Goal: Task Accomplishment & Management: Manage account settings

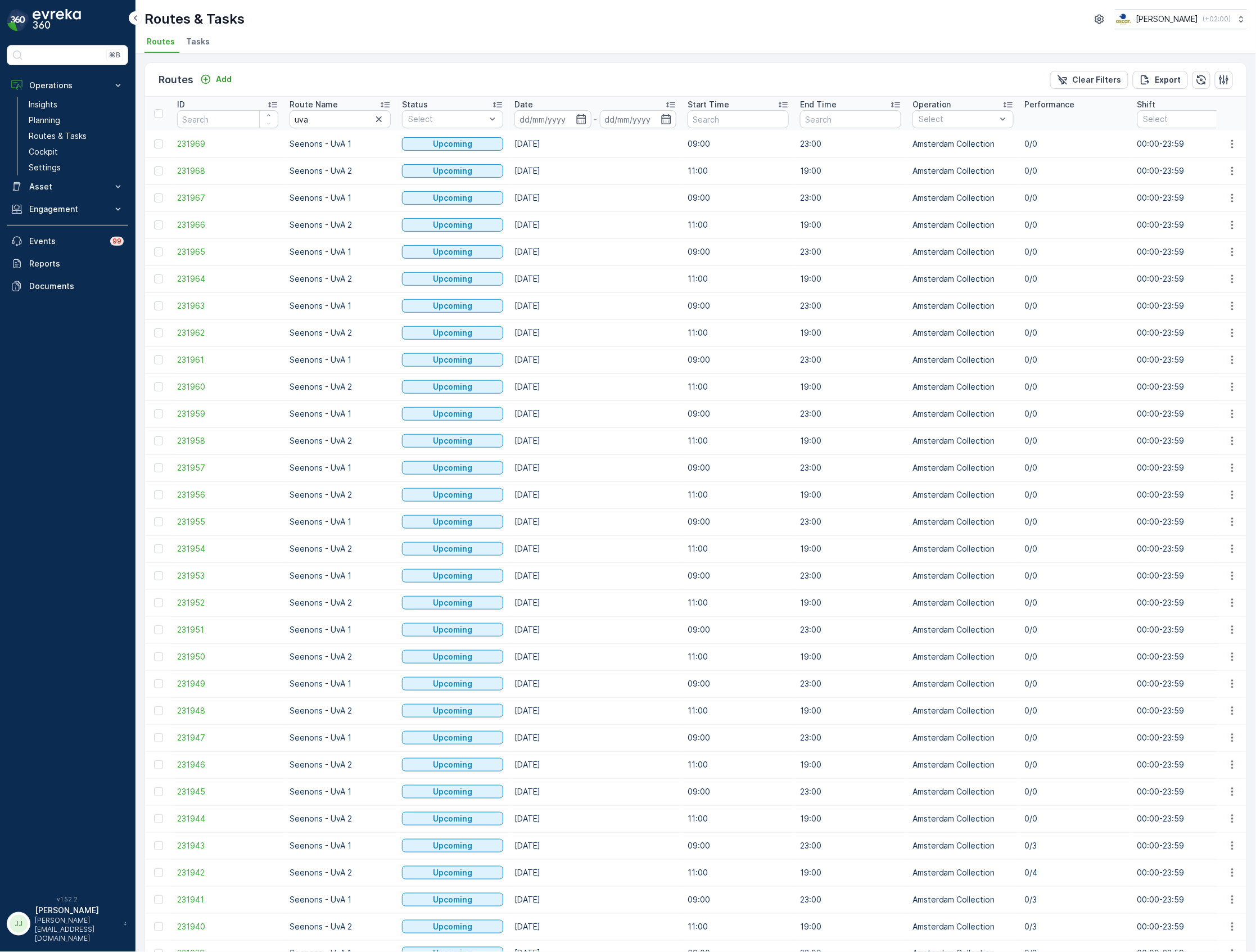
scroll to position [575, 0]
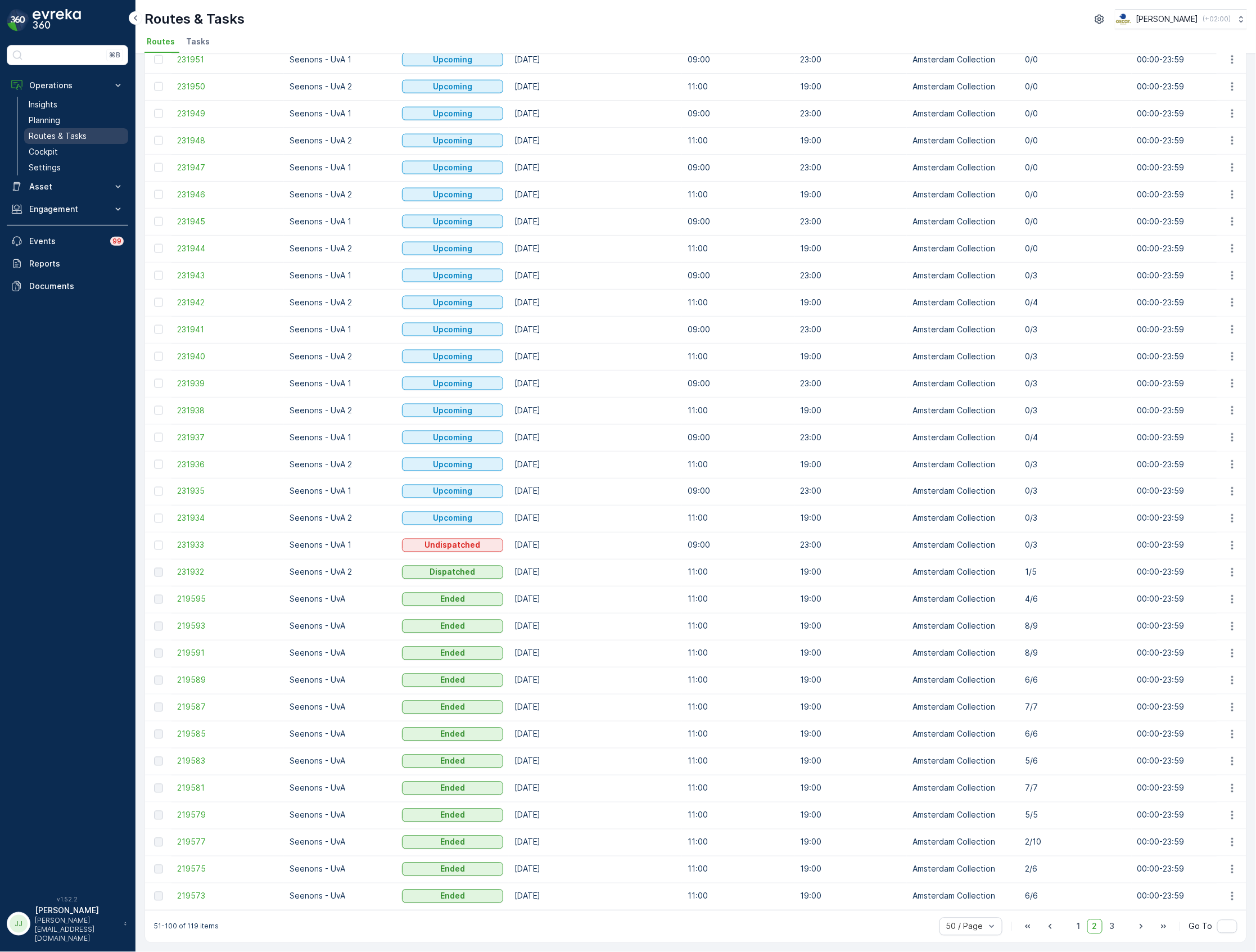
click at [67, 134] on p "Routes & Tasks" at bounding box center [57, 136] width 58 height 12
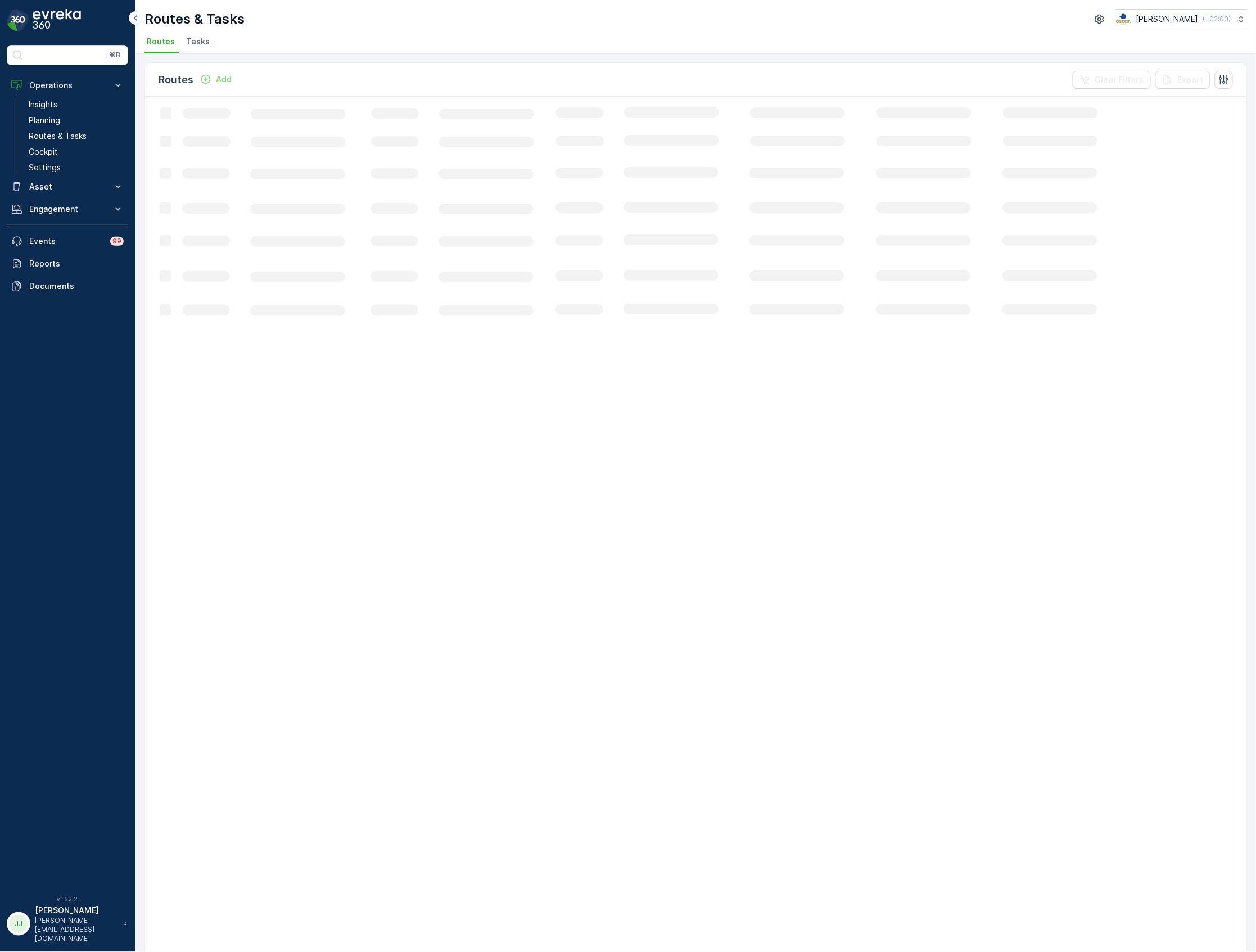
click at [200, 43] on span "Tasks" at bounding box center [198, 42] width 24 height 12
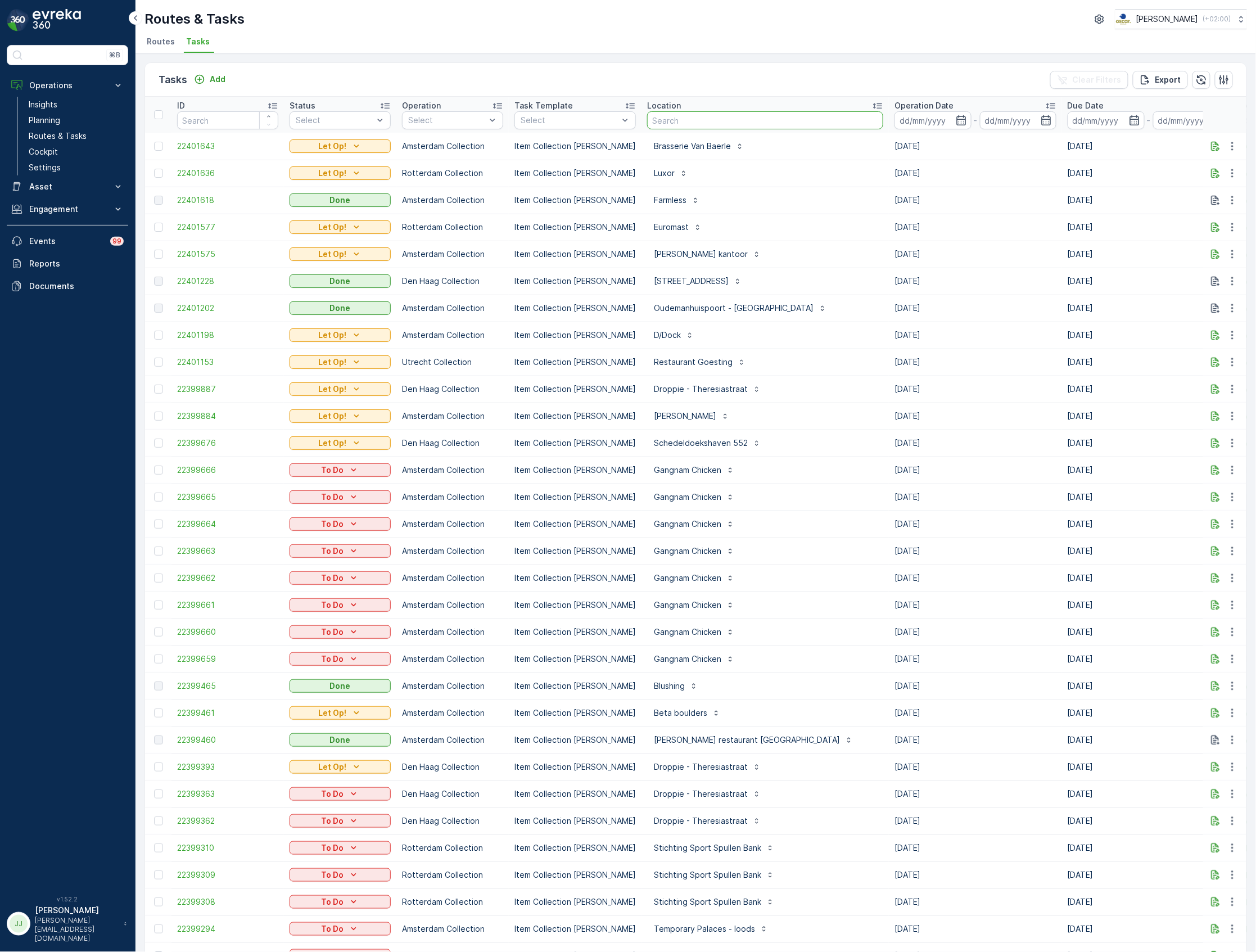
click at [662, 118] on input "text" at bounding box center [765, 120] width 236 height 18
type input "statiegeld"
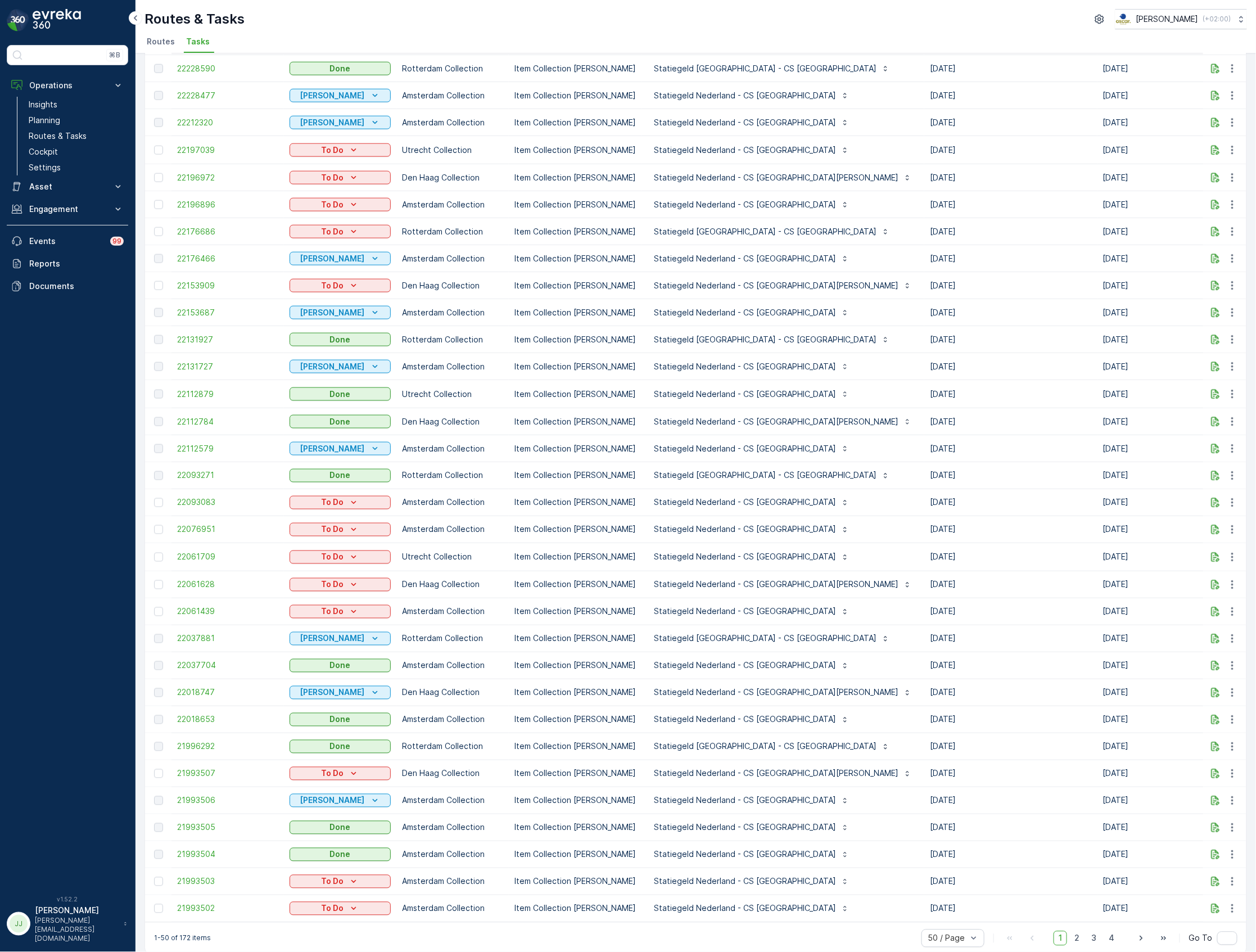
scroll to position [586, 0]
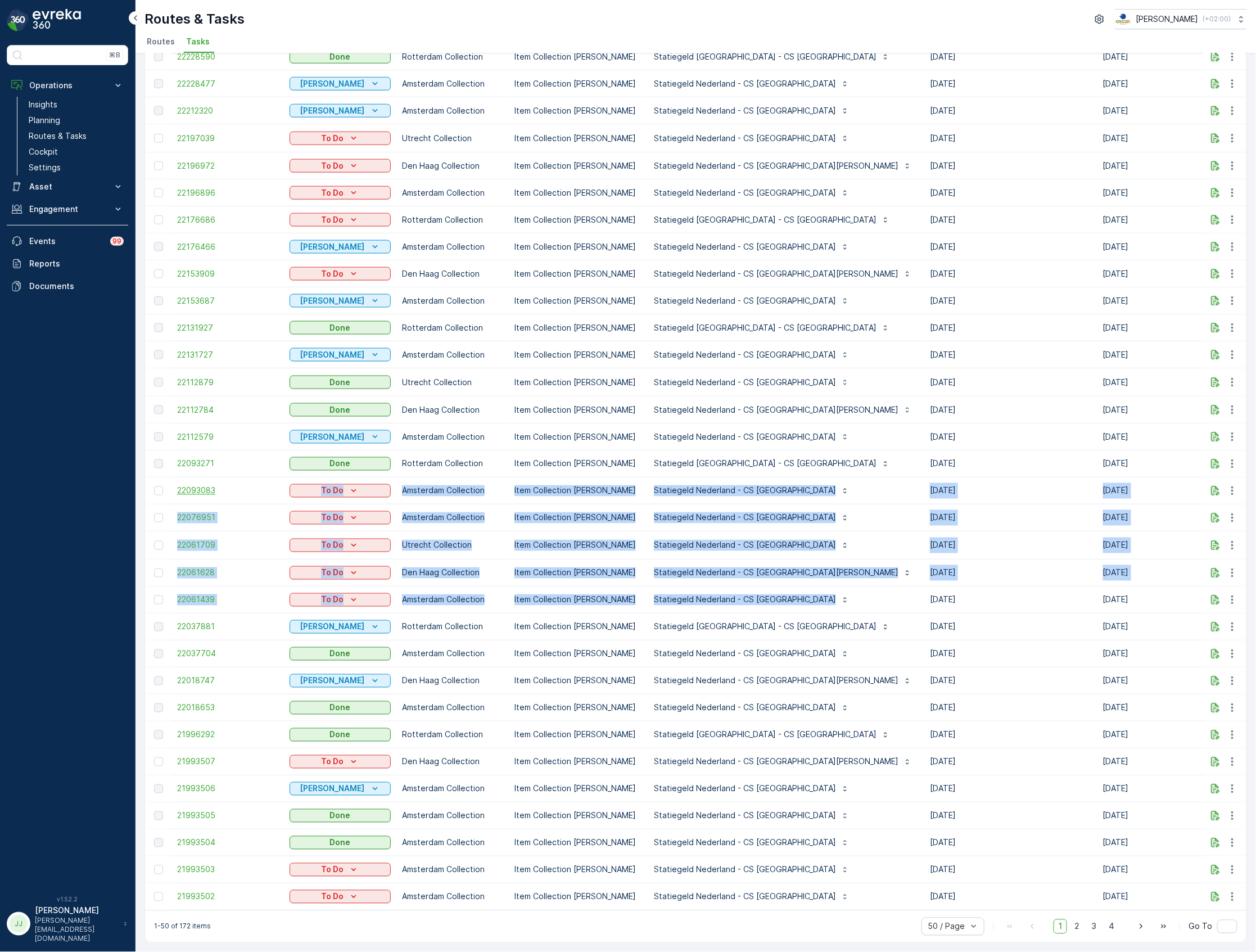
drag, startPoint x: 740, startPoint y: 585, endPoint x: 230, endPoint y: 479, distance: 520.9
click at [230, 479] on tbody "22381942 To Do Utrecht Collection Item Collection [PERSON_NAME] Statiegeld [GEO…" at bounding box center [1097, 232] width 1905 height 1356
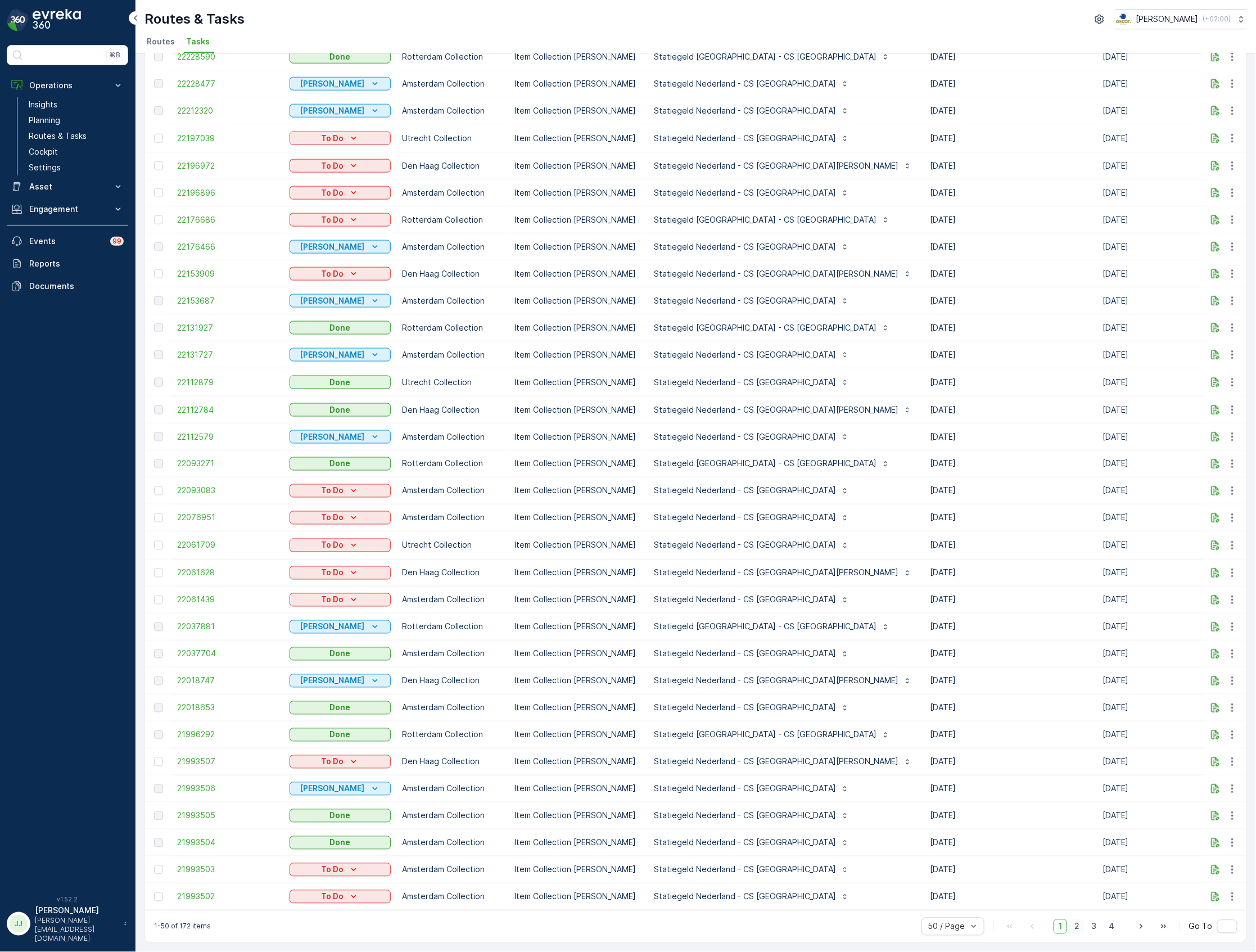
click at [1080, 925] on span "2" at bounding box center [1077, 926] width 15 height 15
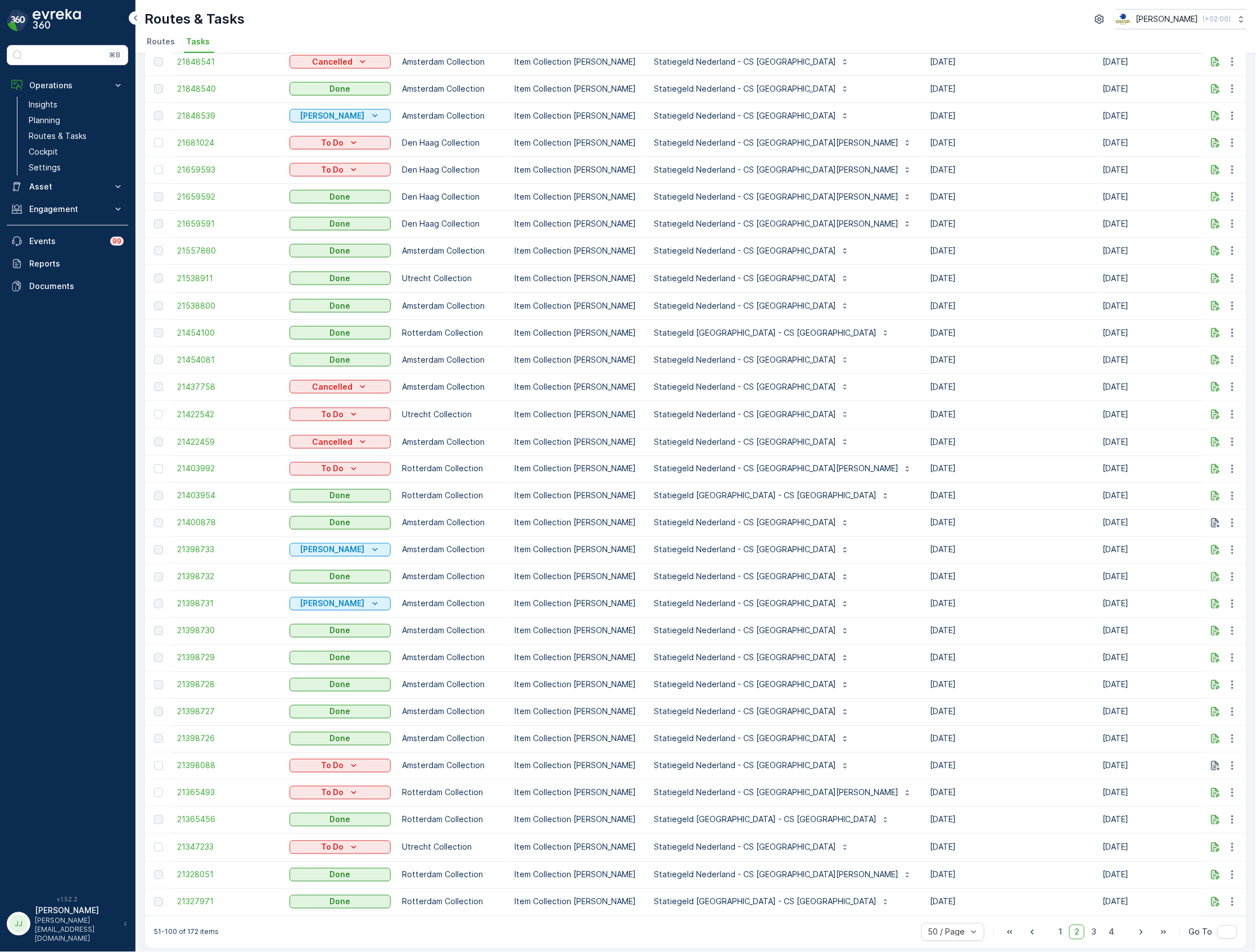
scroll to position [581, 0]
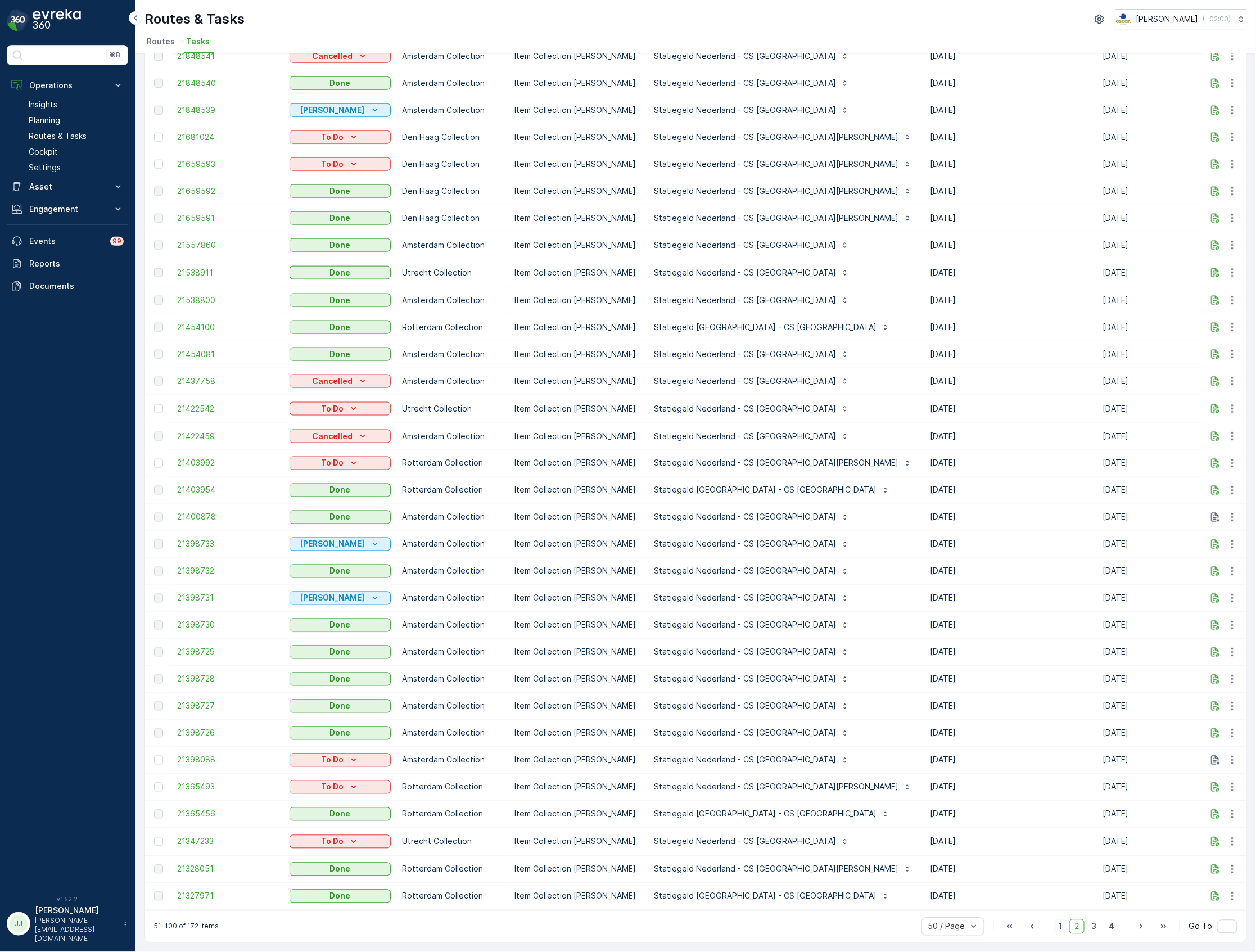
click at [1062, 923] on span "1" at bounding box center [1060, 926] width 13 height 15
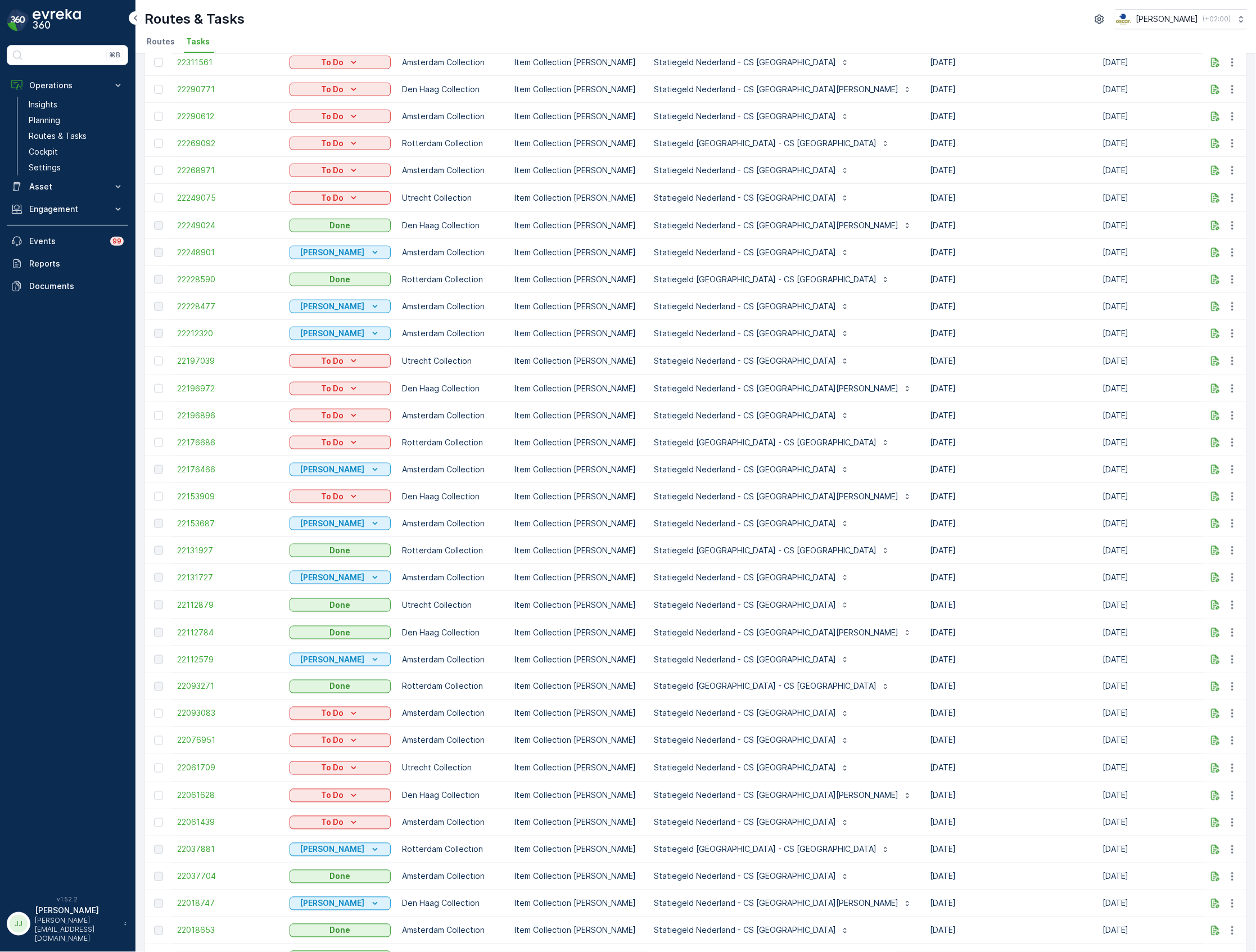
scroll to position [206, 0]
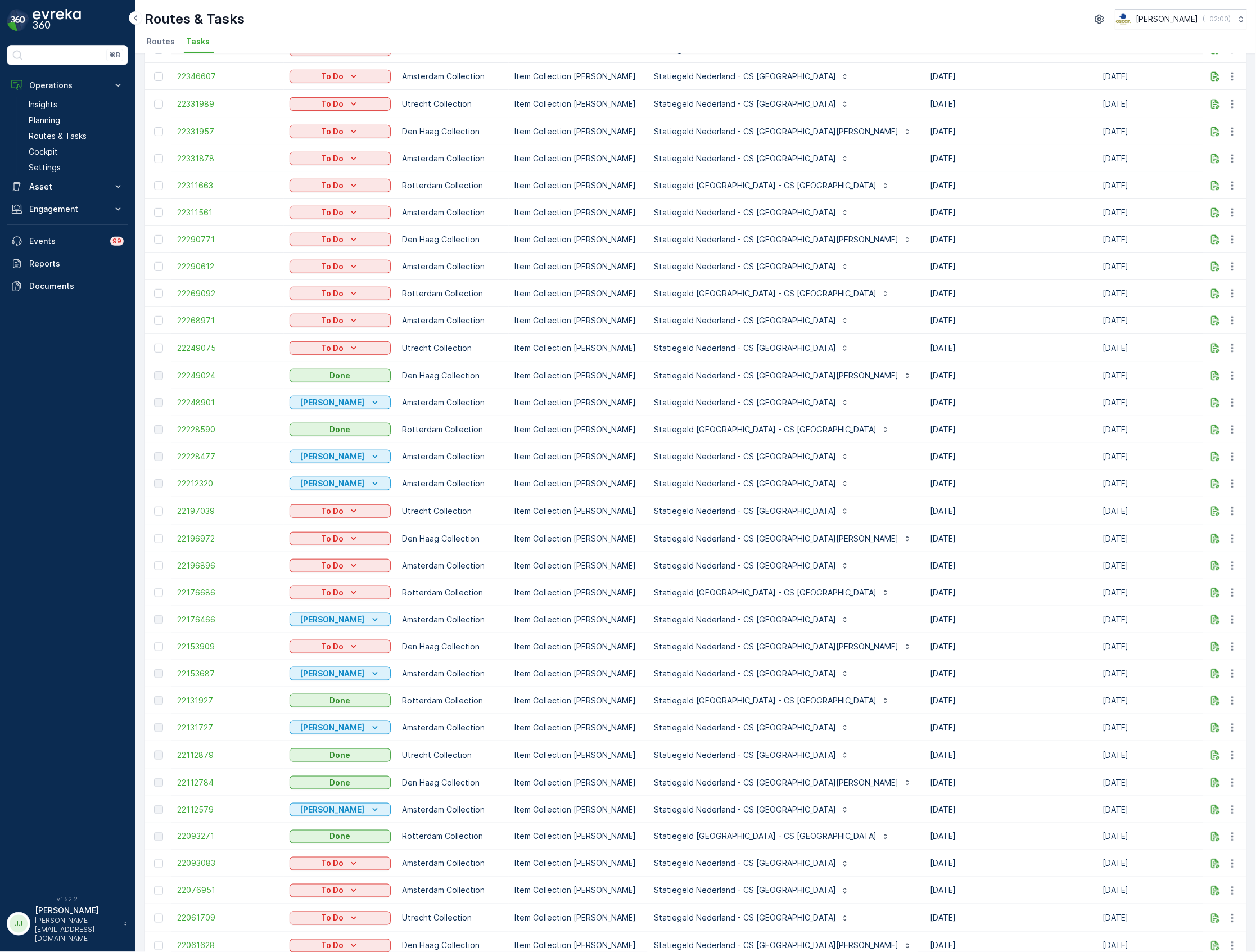
drag, startPoint x: 812, startPoint y: 503, endPoint x: 855, endPoint y: 590, distance: 97.0
click at [855, 590] on tbody "22381942 To Do Utrecht Collection Item Collection [PERSON_NAME] Statiegeld [GEO…" at bounding box center [1097, 605] width 1905 height 1356
click at [924, 590] on td "[DATE]" at bounding box center [1011, 592] width 173 height 27
drag, startPoint x: 869, startPoint y: 623, endPoint x: 812, endPoint y: 518, distance: 119.5
click at [812, 518] on tbody "22381942 To Do Utrecht Collection Item Collection [PERSON_NAME] Statiegeld [GEO…" at bounding box center [1097, 605] width 1905 height 1356
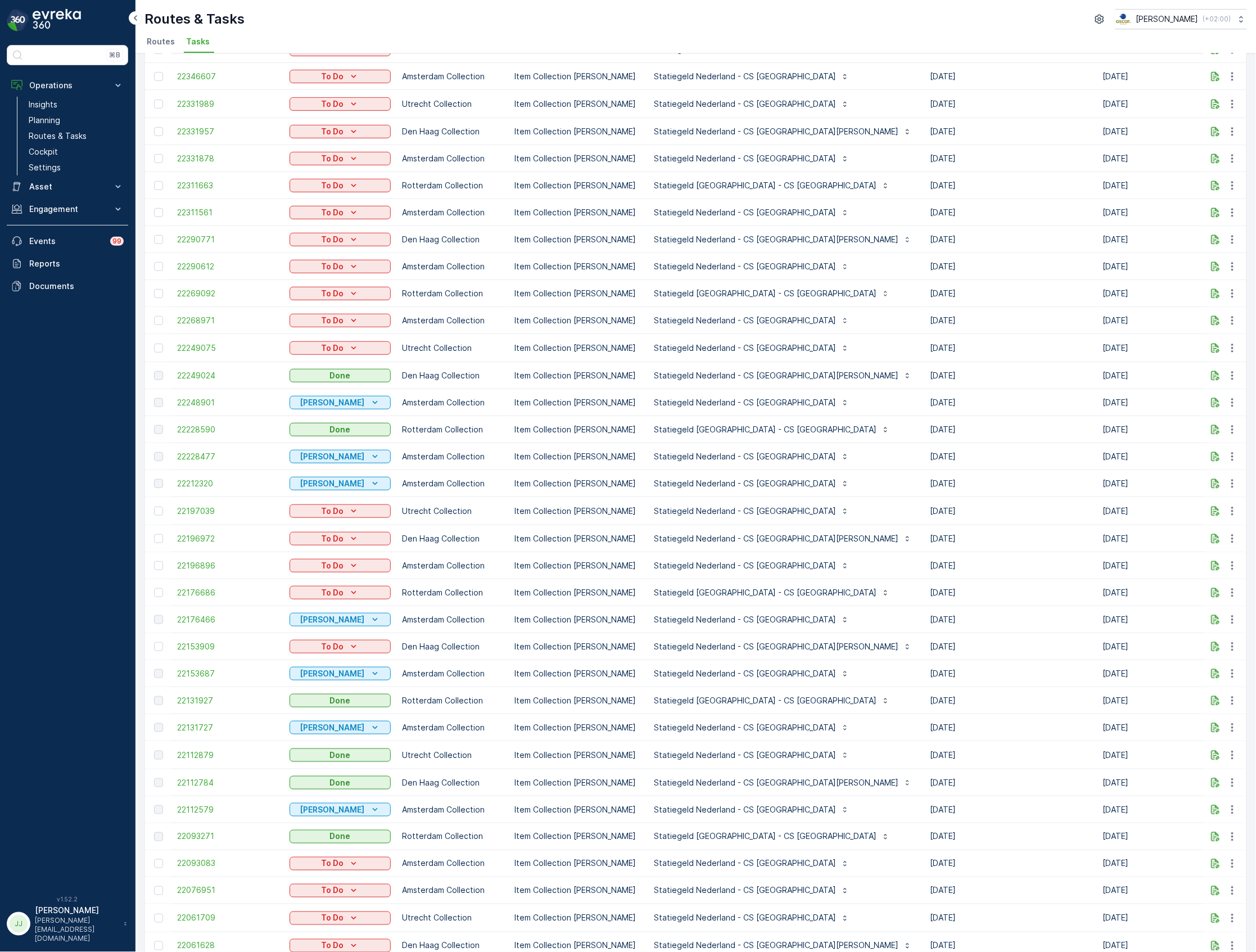
click at [924, 569] on td "[DATE]" at bounding box center [1011, 565] width 173 height 27
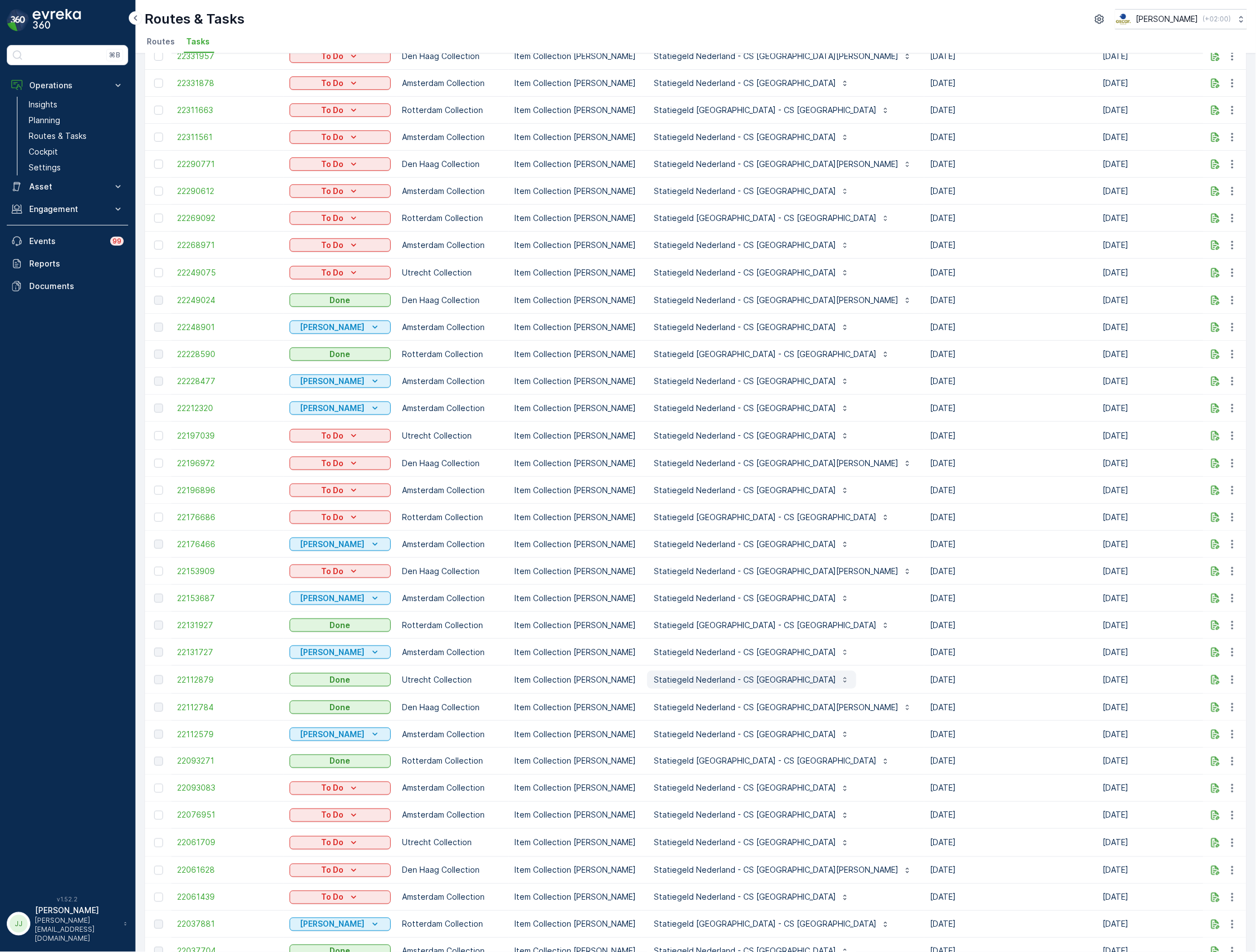
scroll to position [356, 0]
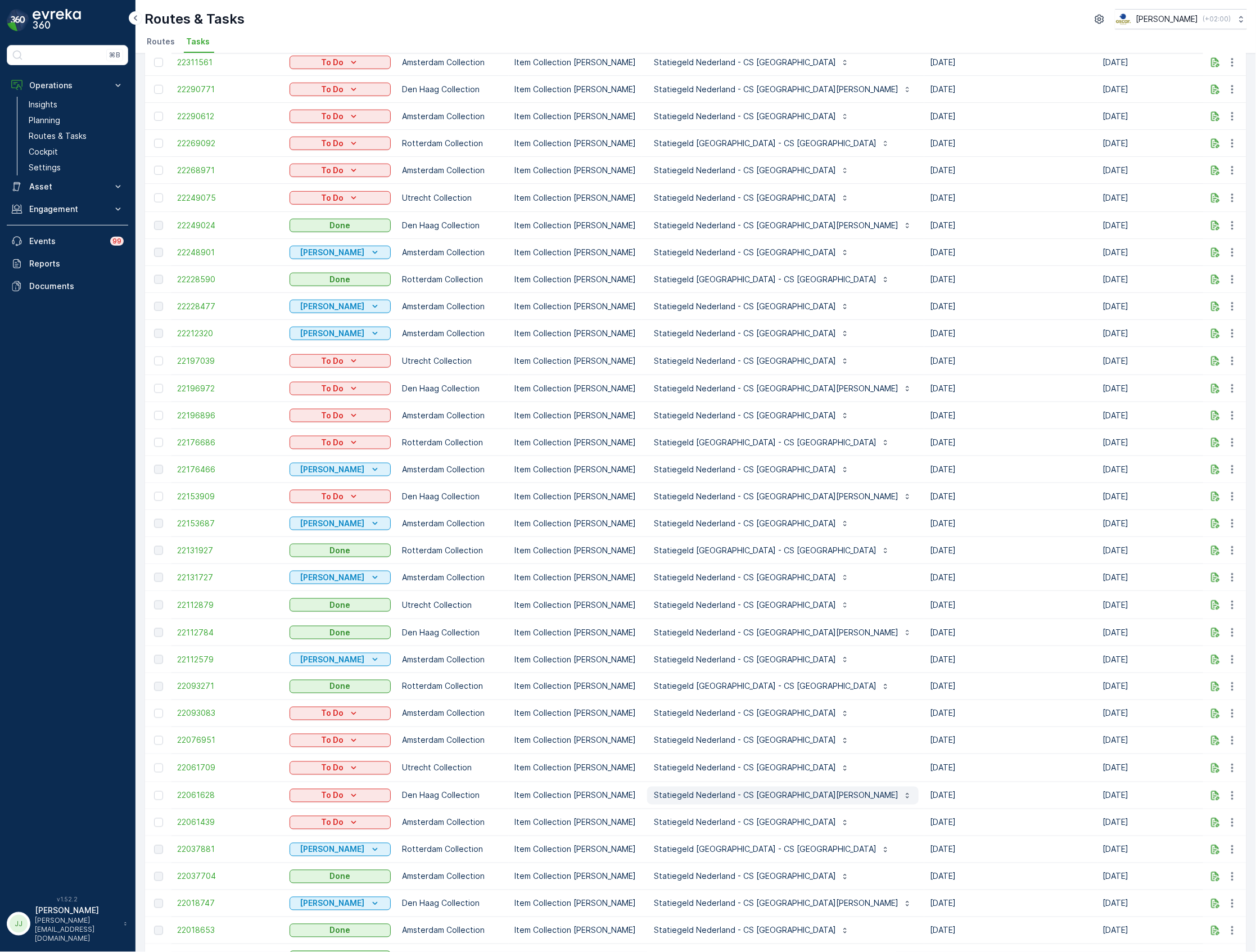
drag, startPoint x: 875, startPoint y: 800, endPoint x: 705, endPoint y: 794, distance: 170.1
click at [705, 794] on tr "22061628 To Do Den [PERSON_NAME] Collection Item Collection Oscar Regulier Stat…" at bounding box center [1097, 795] width 1905 height 27
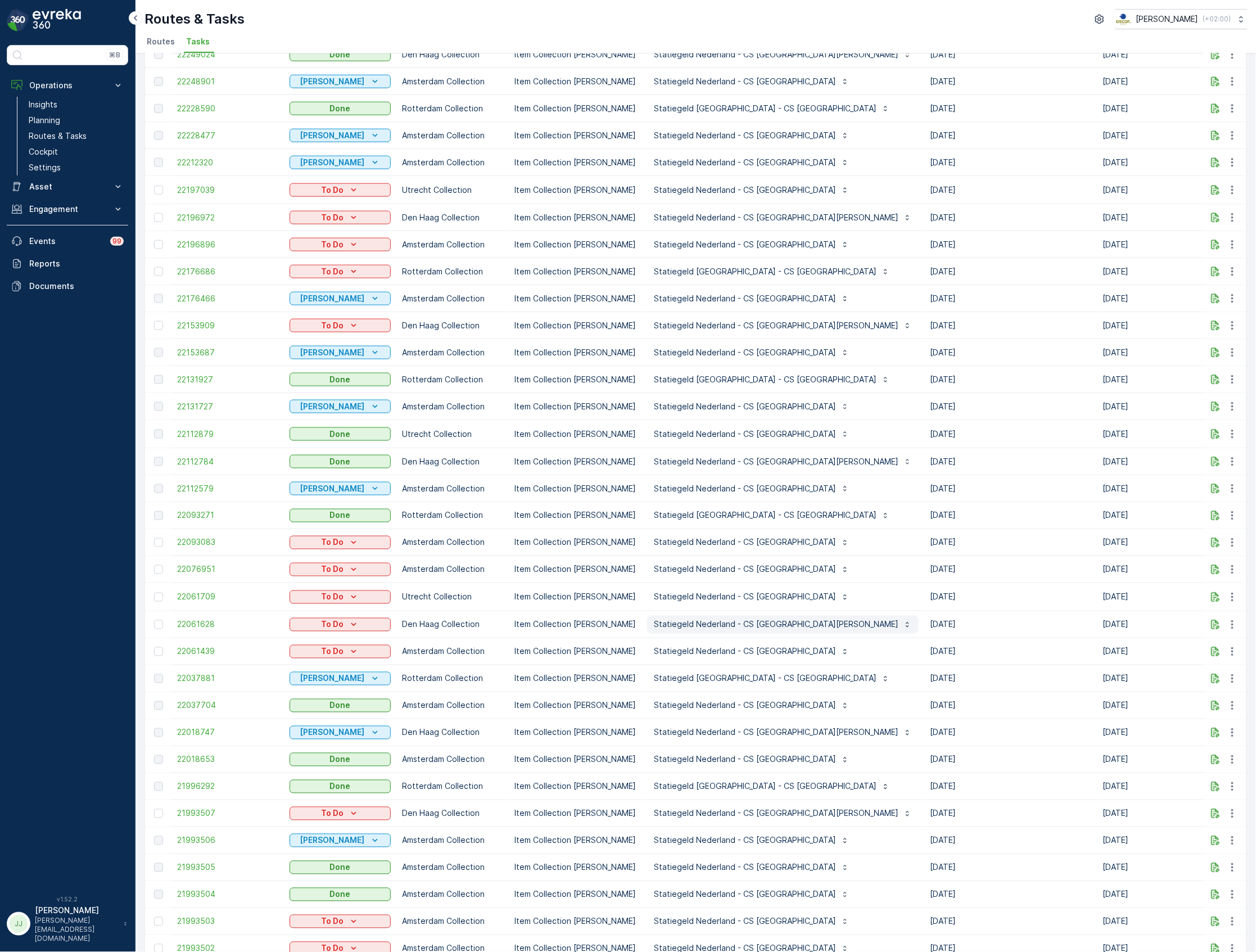
scroll to position [581, 0]
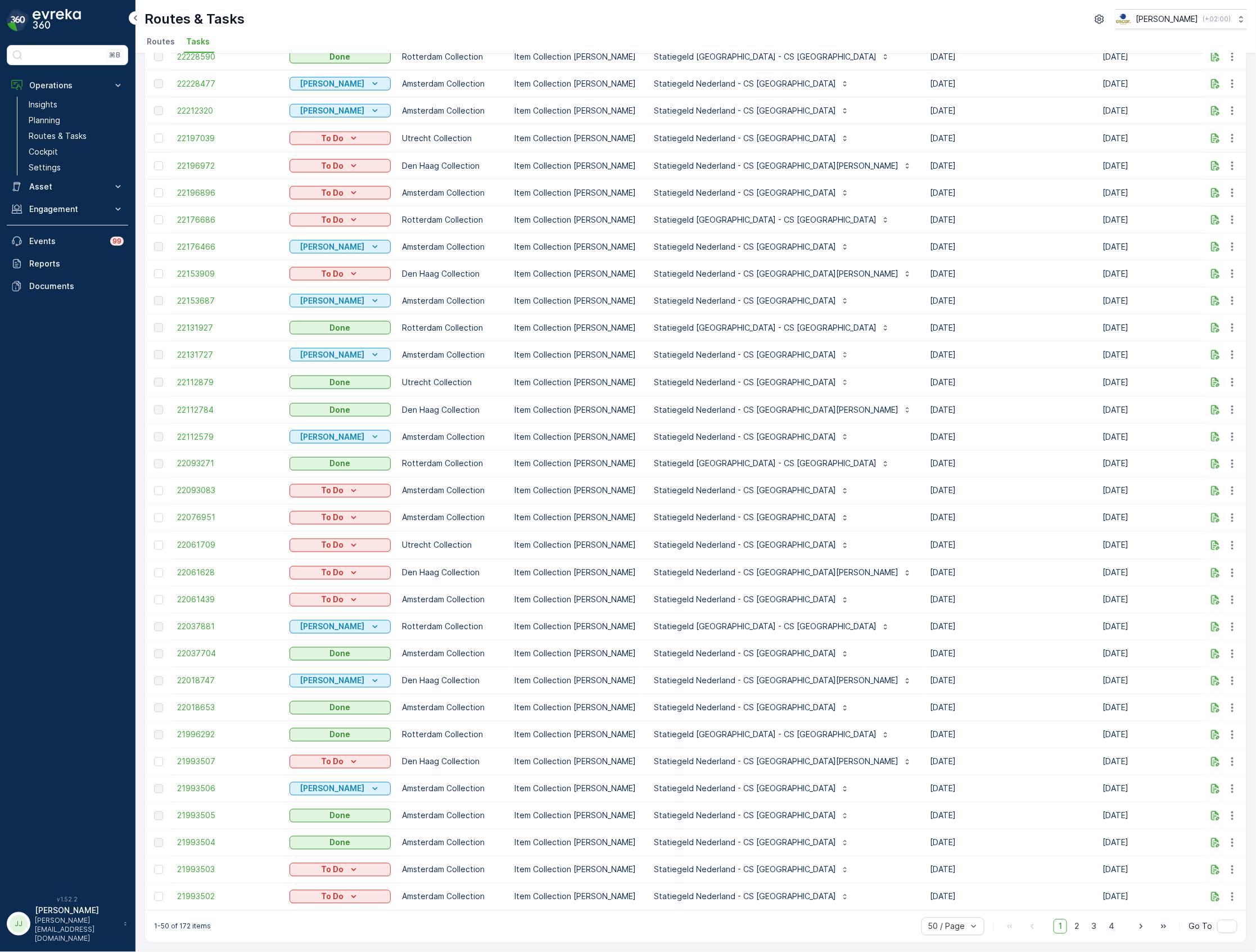
click at [924, 574] on td "[DATE]" at bounding box center [1011, 572] width 173 height 27
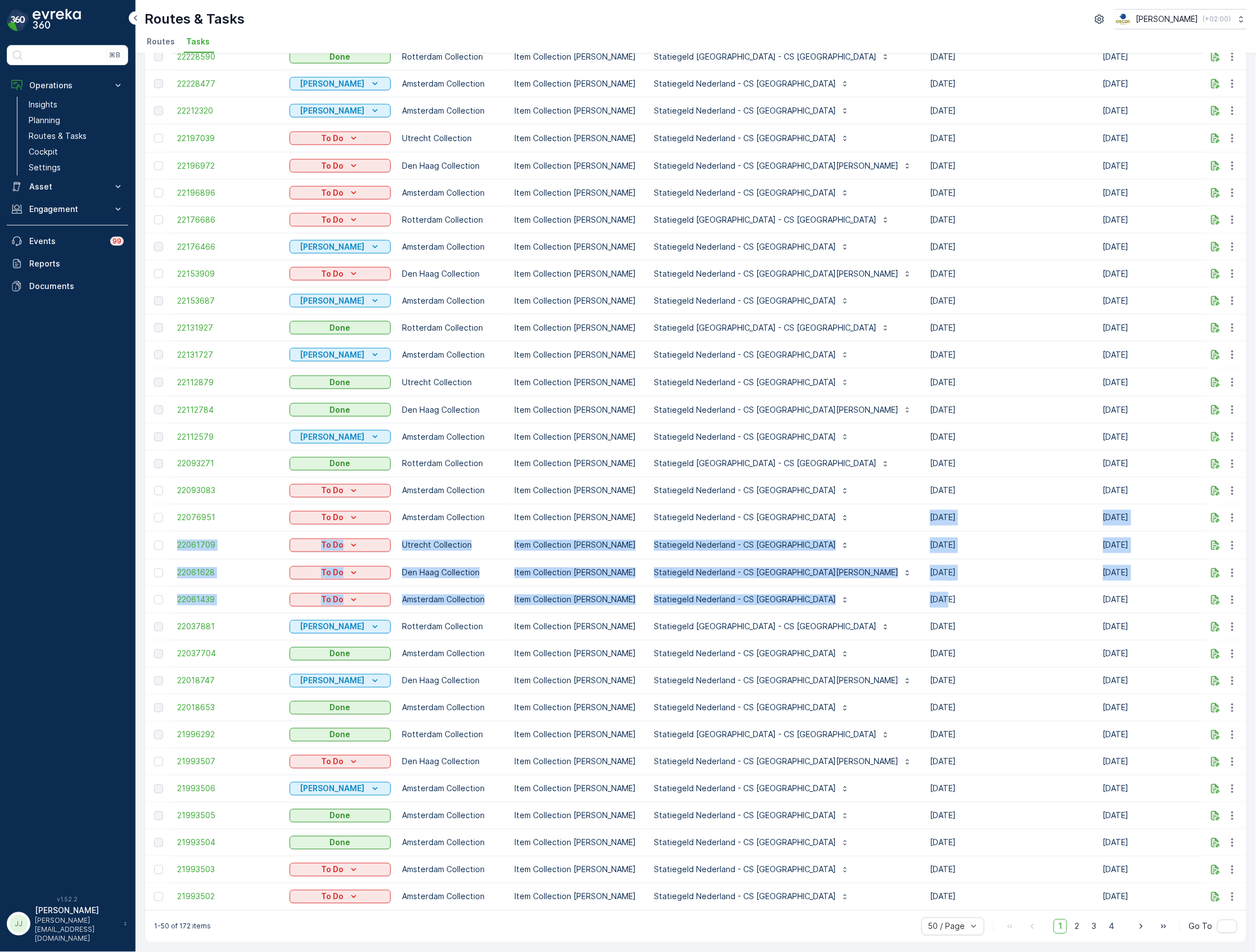
drag, startPoint x: 819, startPoint y: 527, endPoint x: 848, endPoint y: 606, distance: 84.2
click at [837, 606] on tbody "22381942 To Do Utrecht Collection Item Collection [PERSON_NAME] Statiegeld [GEO…" at bounding box center [1097, 232] width 1905 height 1356
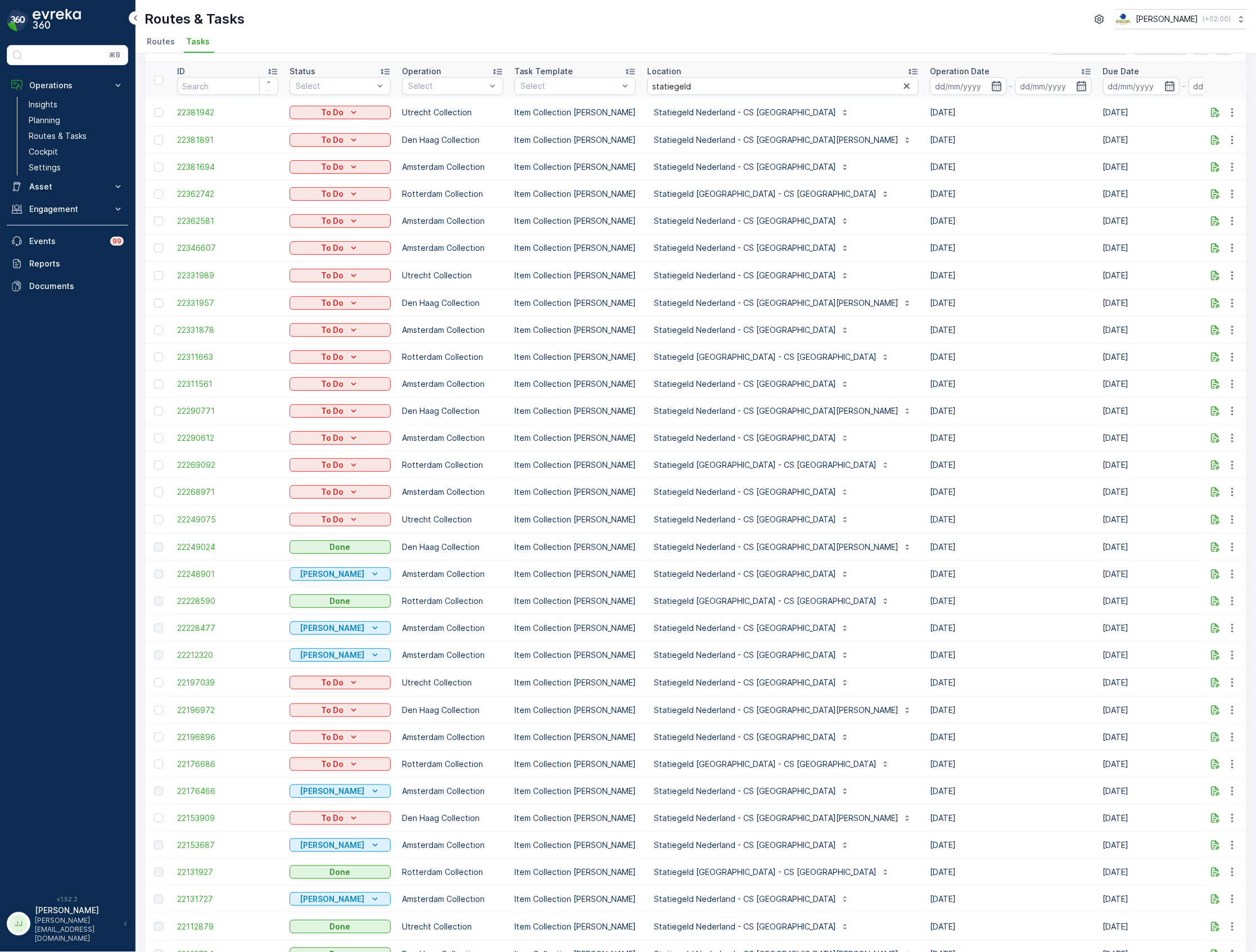
scroll to position [0, 0]
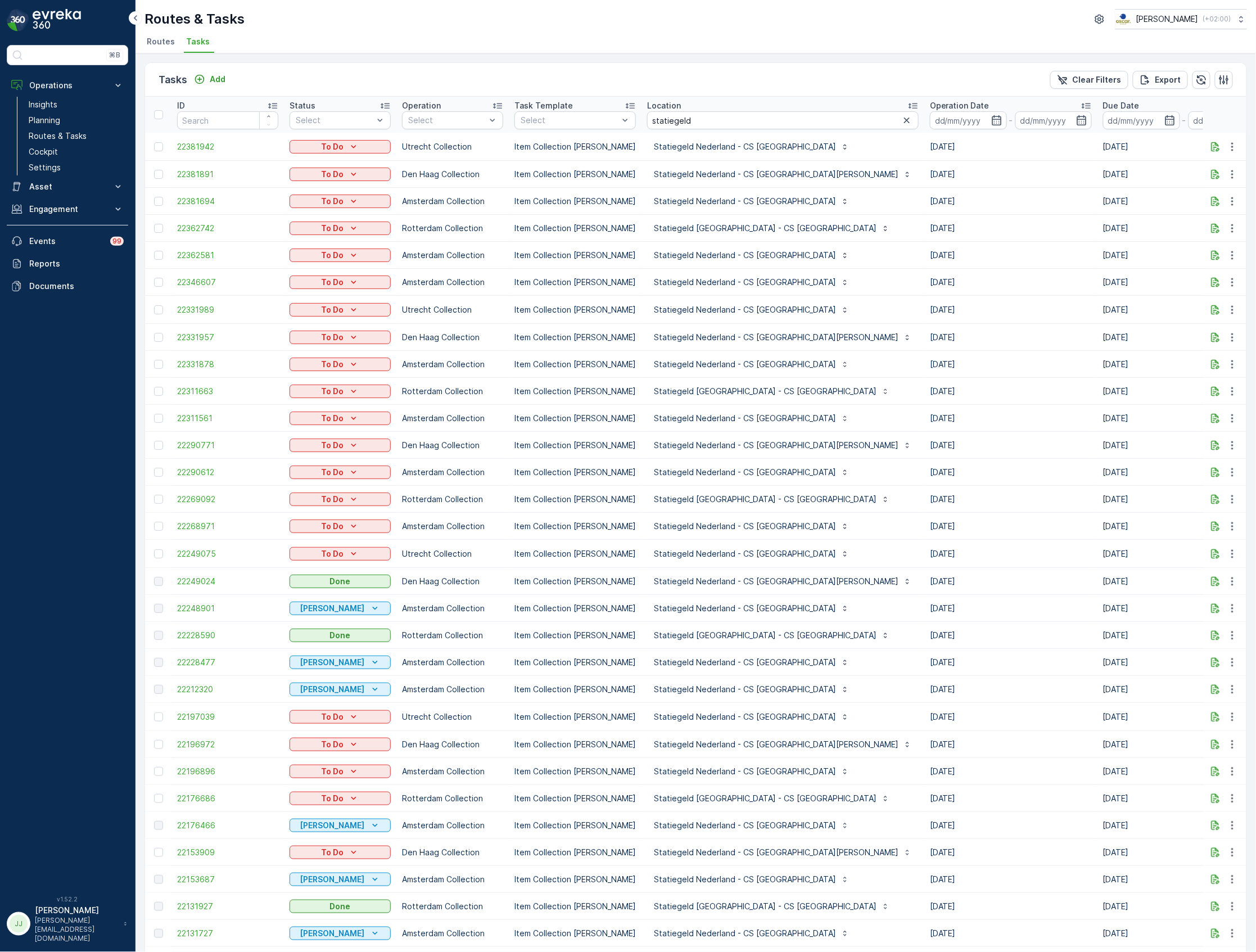
click at [1080, 104] on icon at bounding box center [1086, 105] width 12 height 12
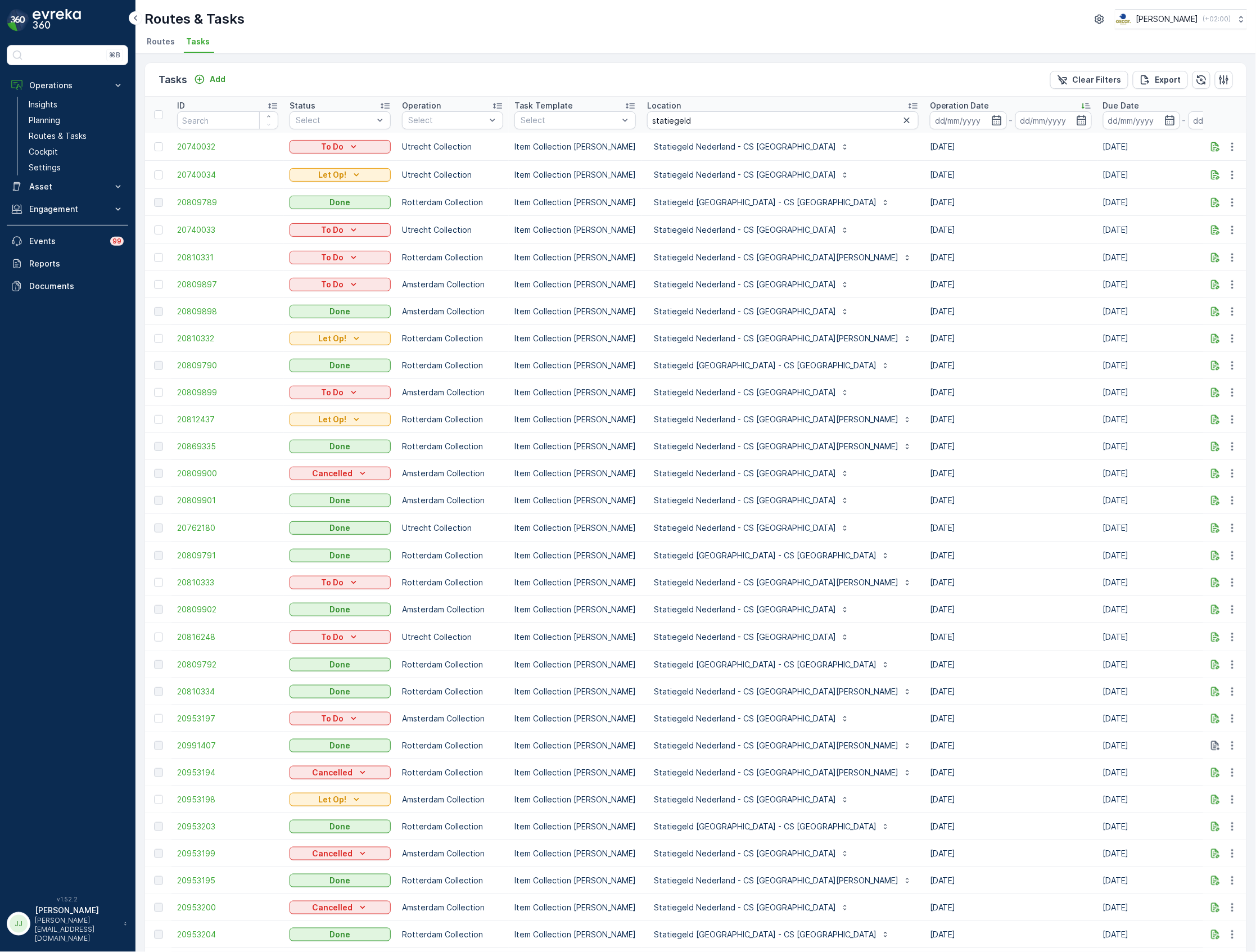
click at [1082, 104] on icon at bounding box center [1084, 106] width 3 height 5
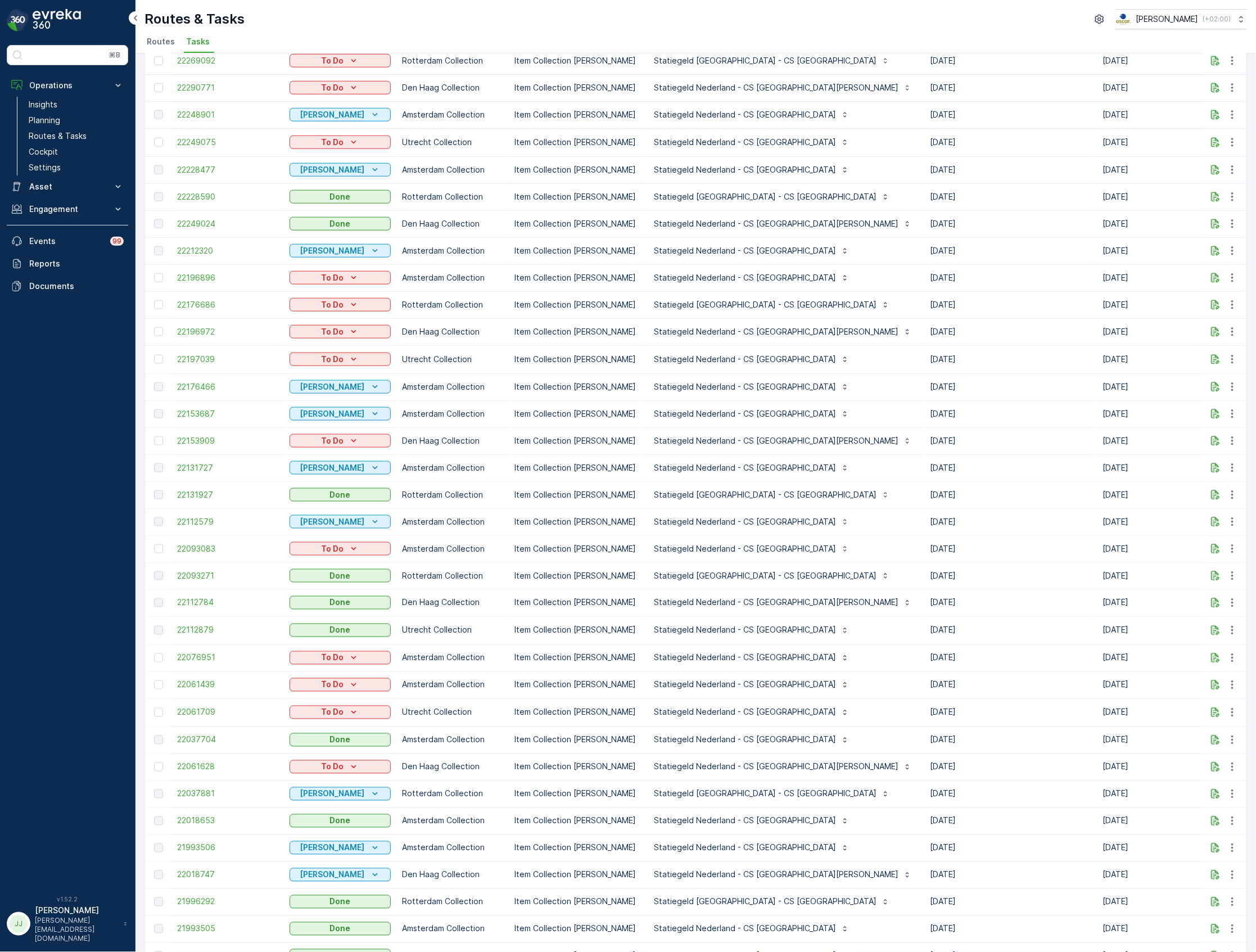
scroll to position [588, 0]
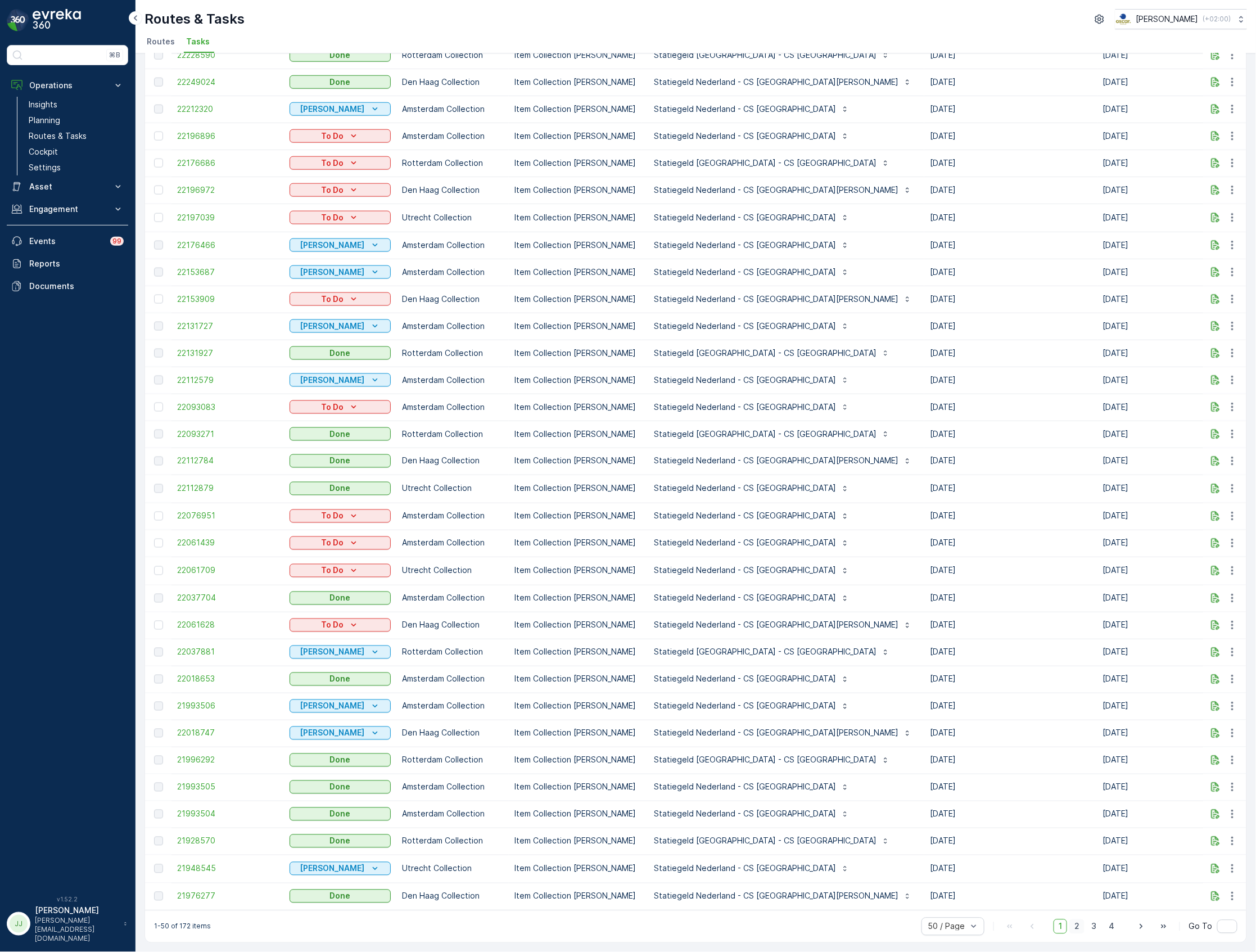
click at [1080, 928] on span "2" at bounding box center [1077, 926] width 15 height 15
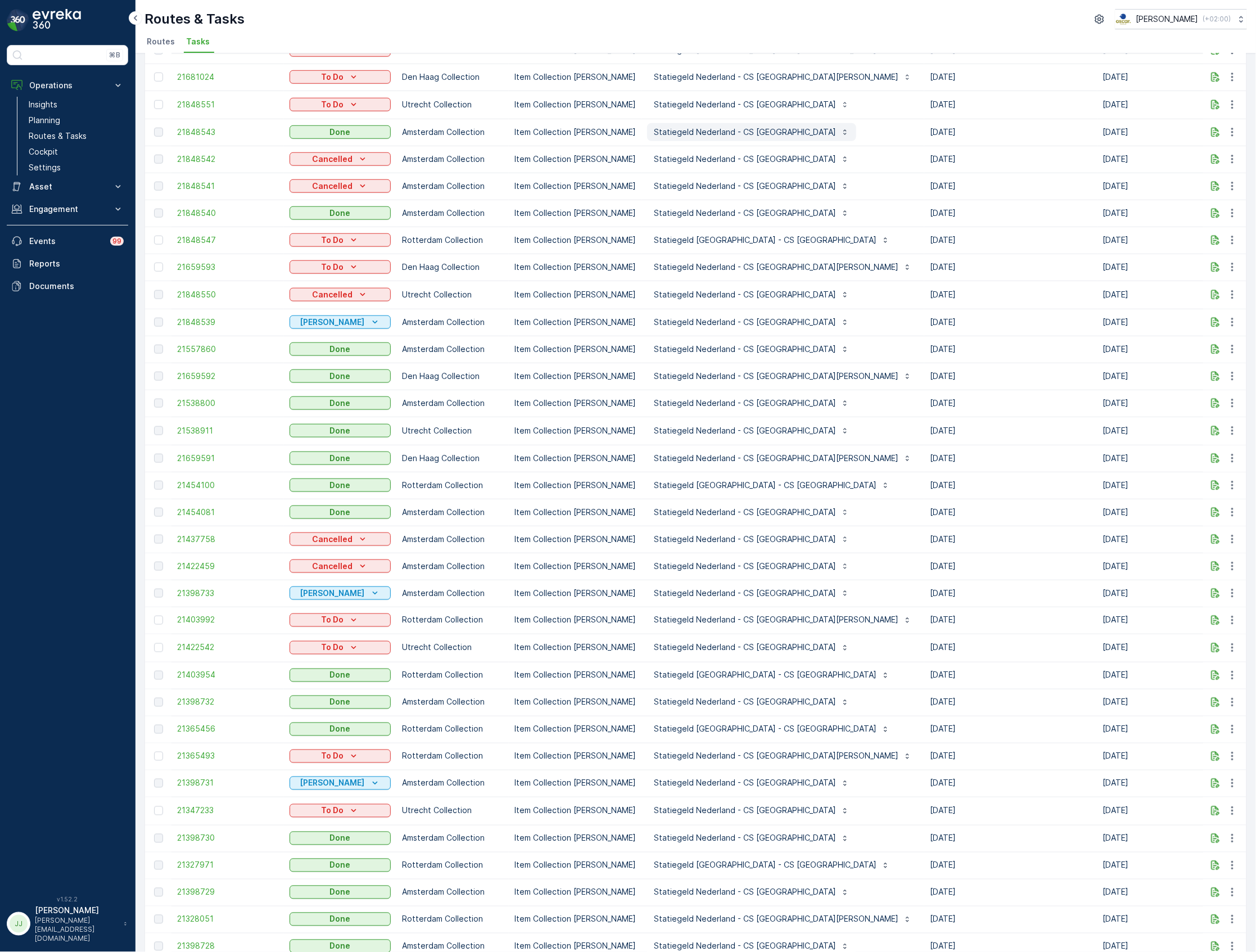
scroll to position [579, 0]
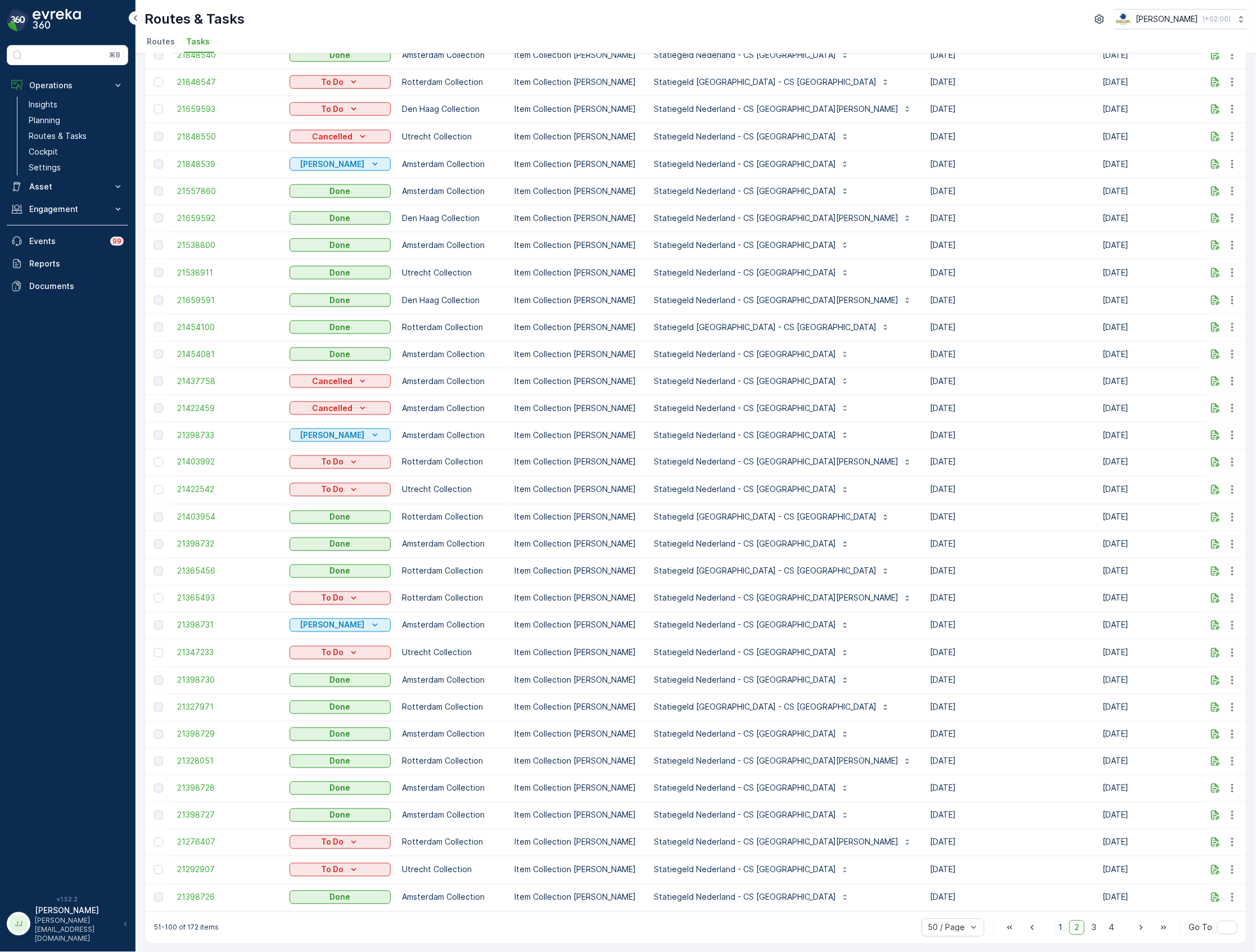
click at [1062, 924] on span "1" at bounding box center [1060, 927] width 13 height 15
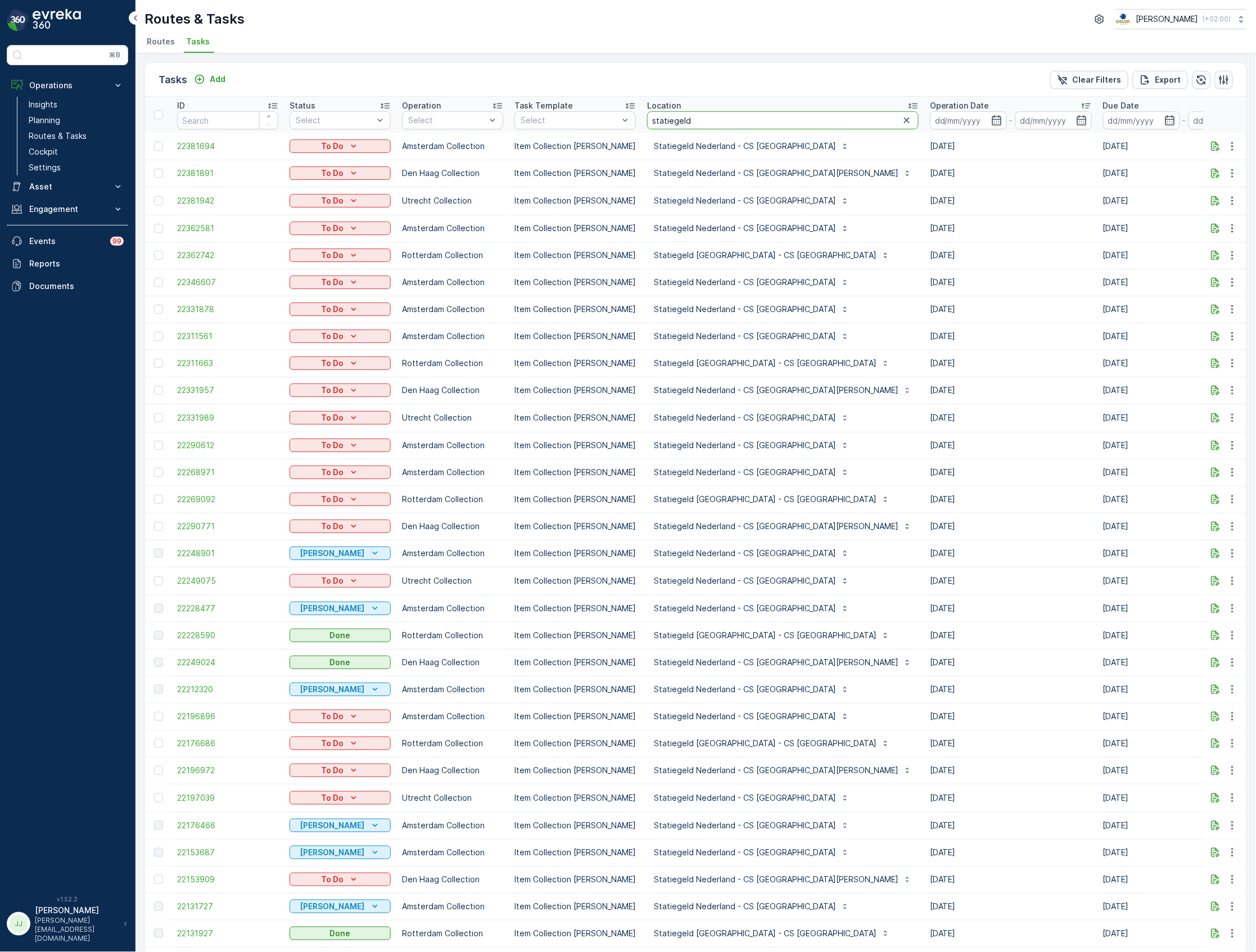
drag, startPoint x: 712, startPoint y: 121, endPoint x: 639, endPoint y: 124, distance: 73.1
click at [647, 124] on input "statiegeld" at bounding box center [783, 120] width 271 height 18
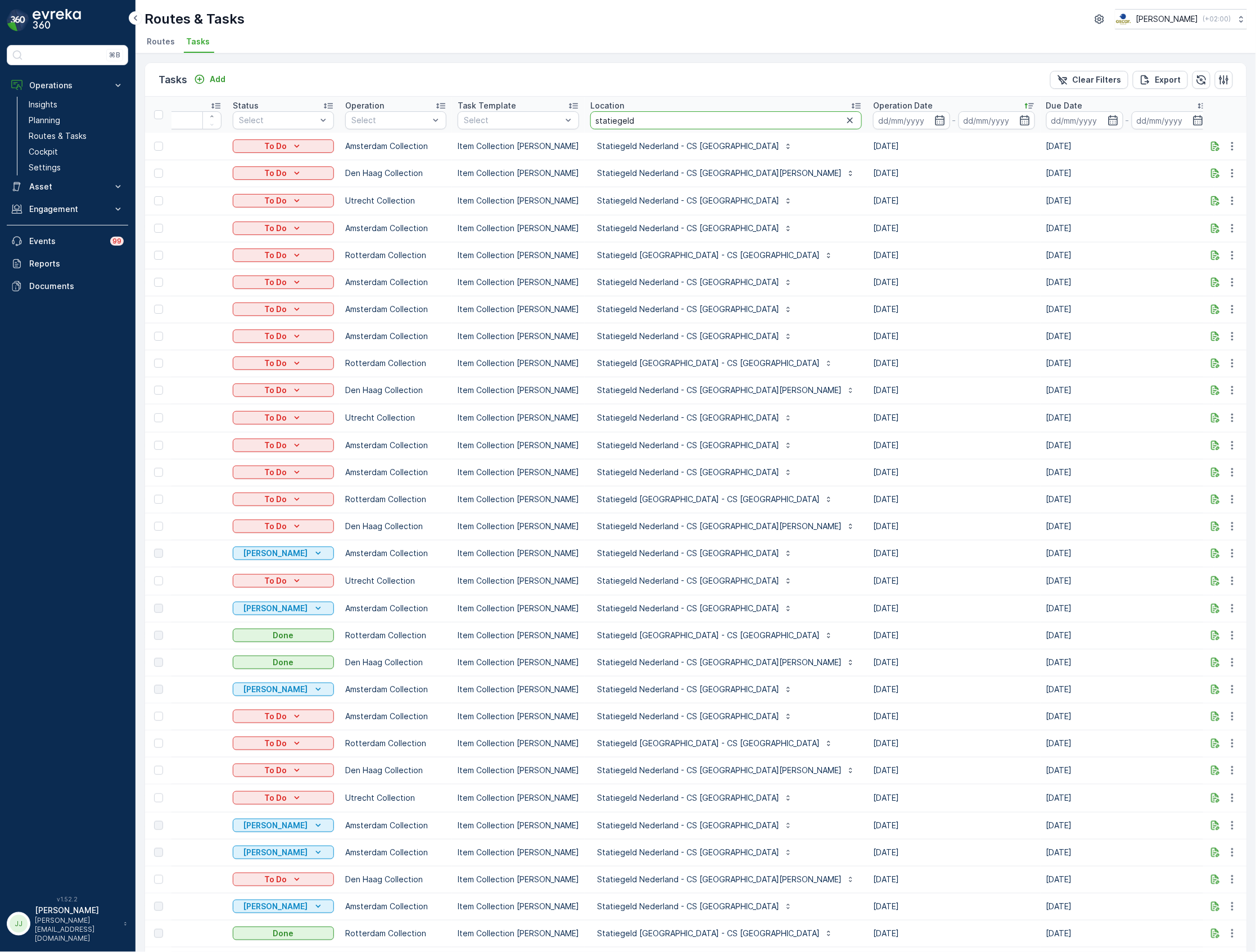
scroll to position [0, 149]
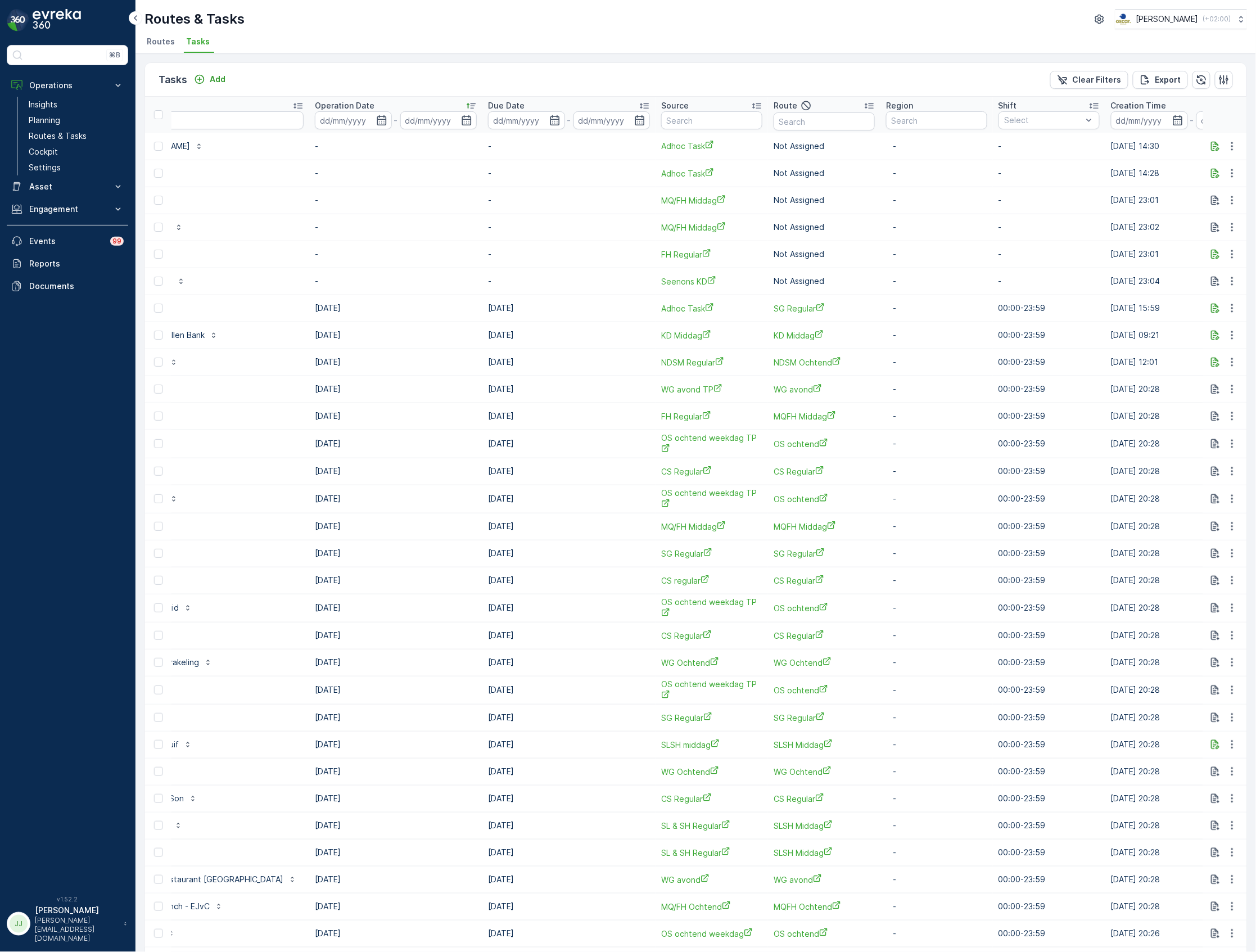
scroll to position [0, 470]
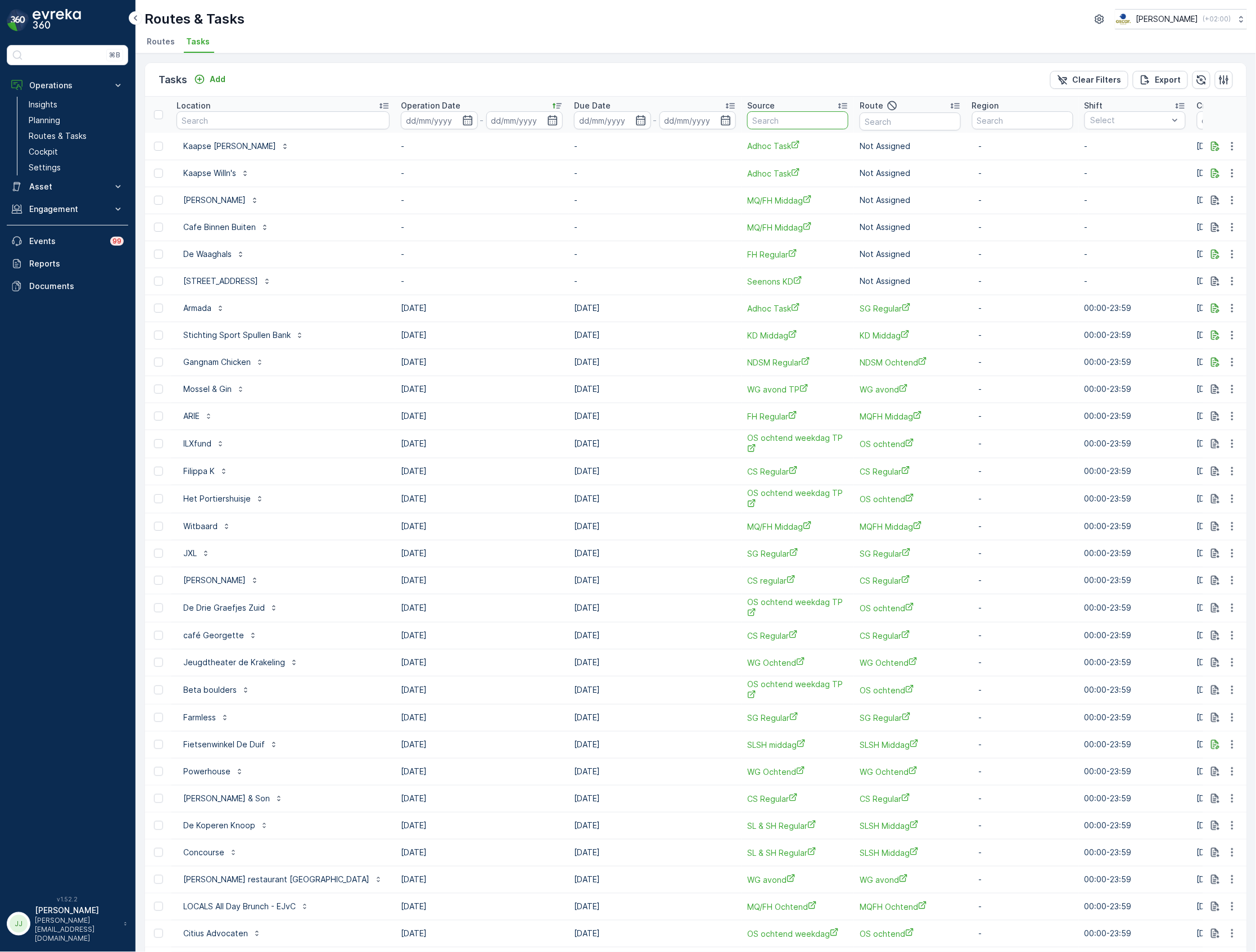
click at [747, 116] on input "text" at bounding box center [797, 120] width 101 height 18
type input "seenons"
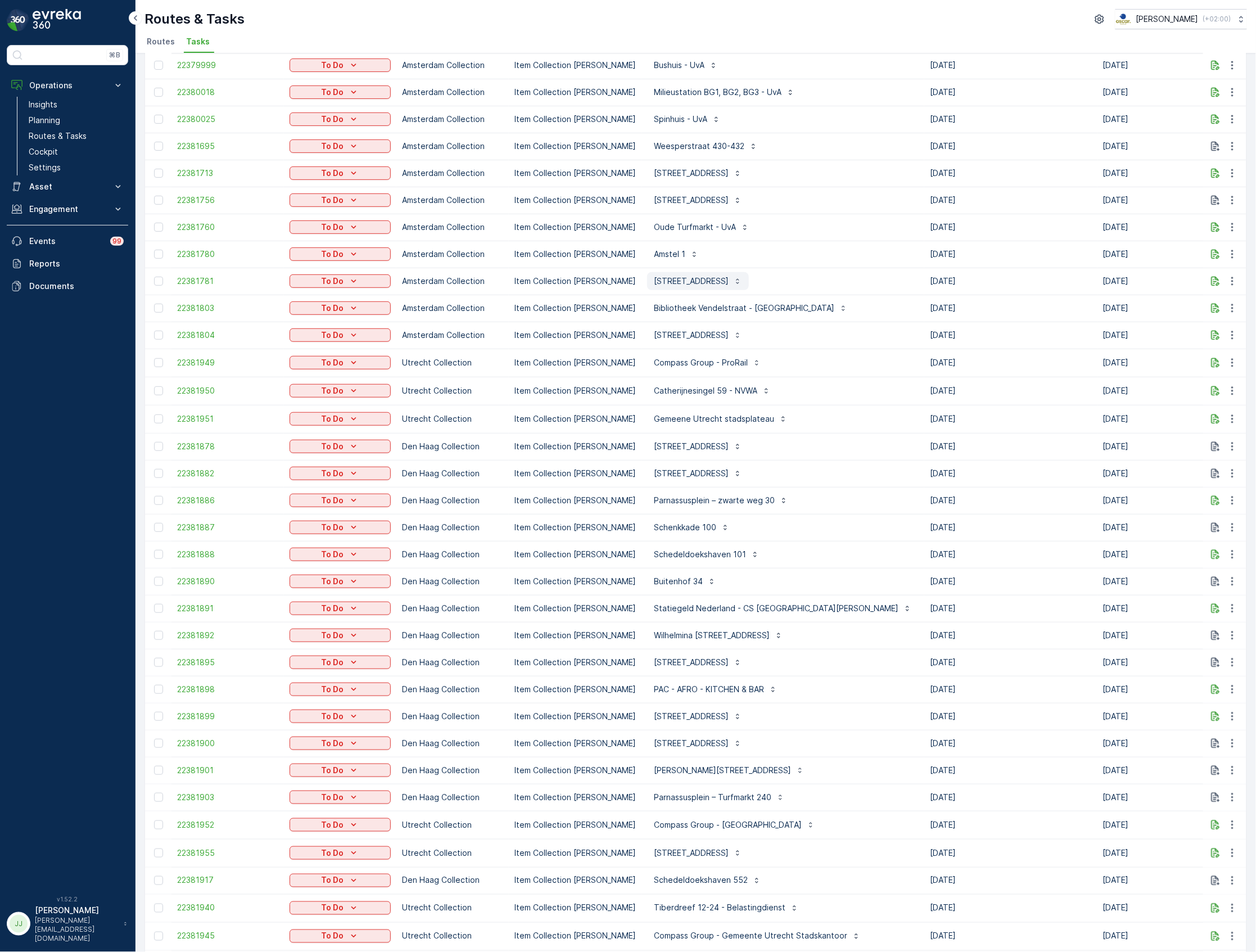
scroll to position [578, 0]
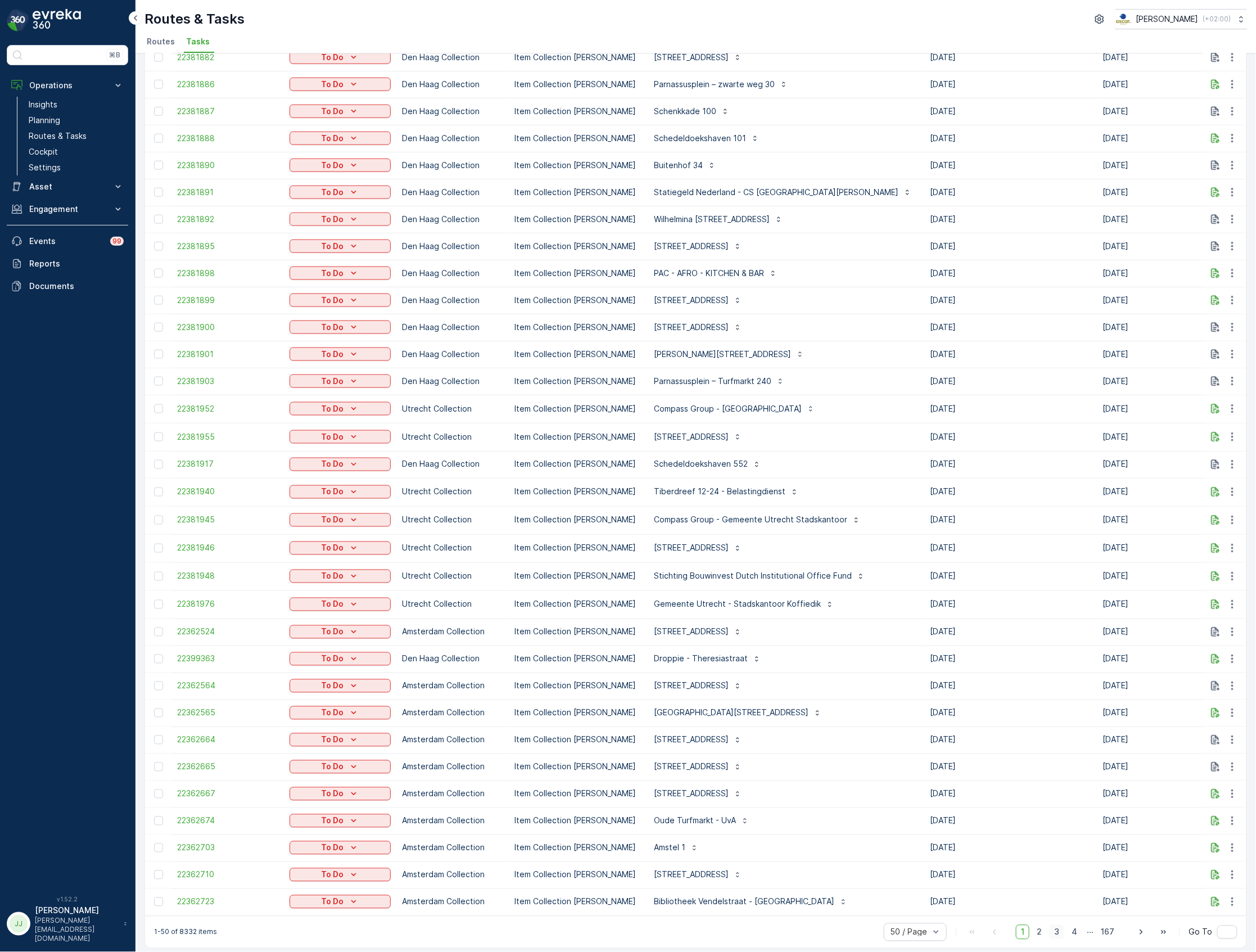
click at [1057, 926] on span "3" at bounding box center [1057, 932] width 15 height 15
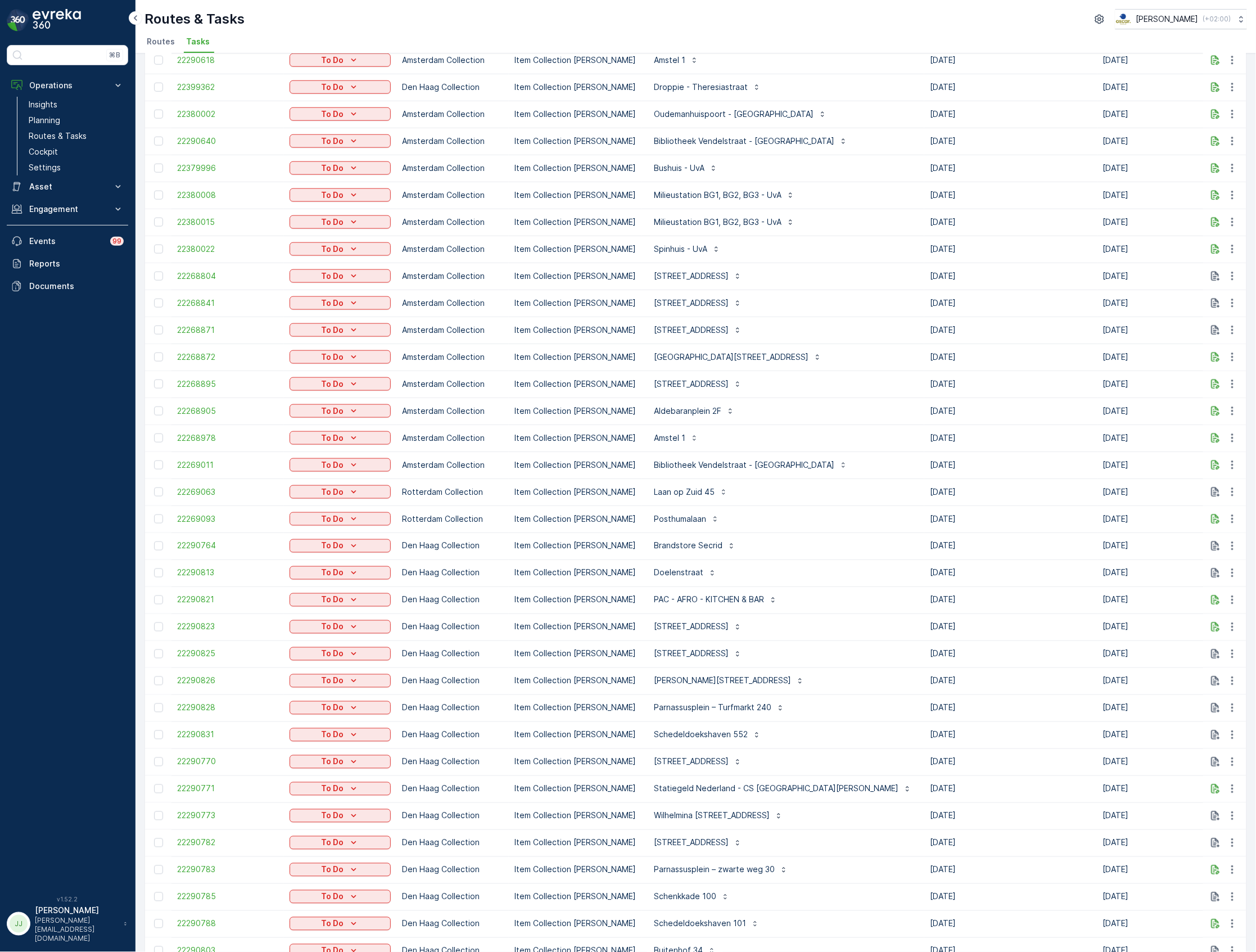
scroll to position [578, 0]
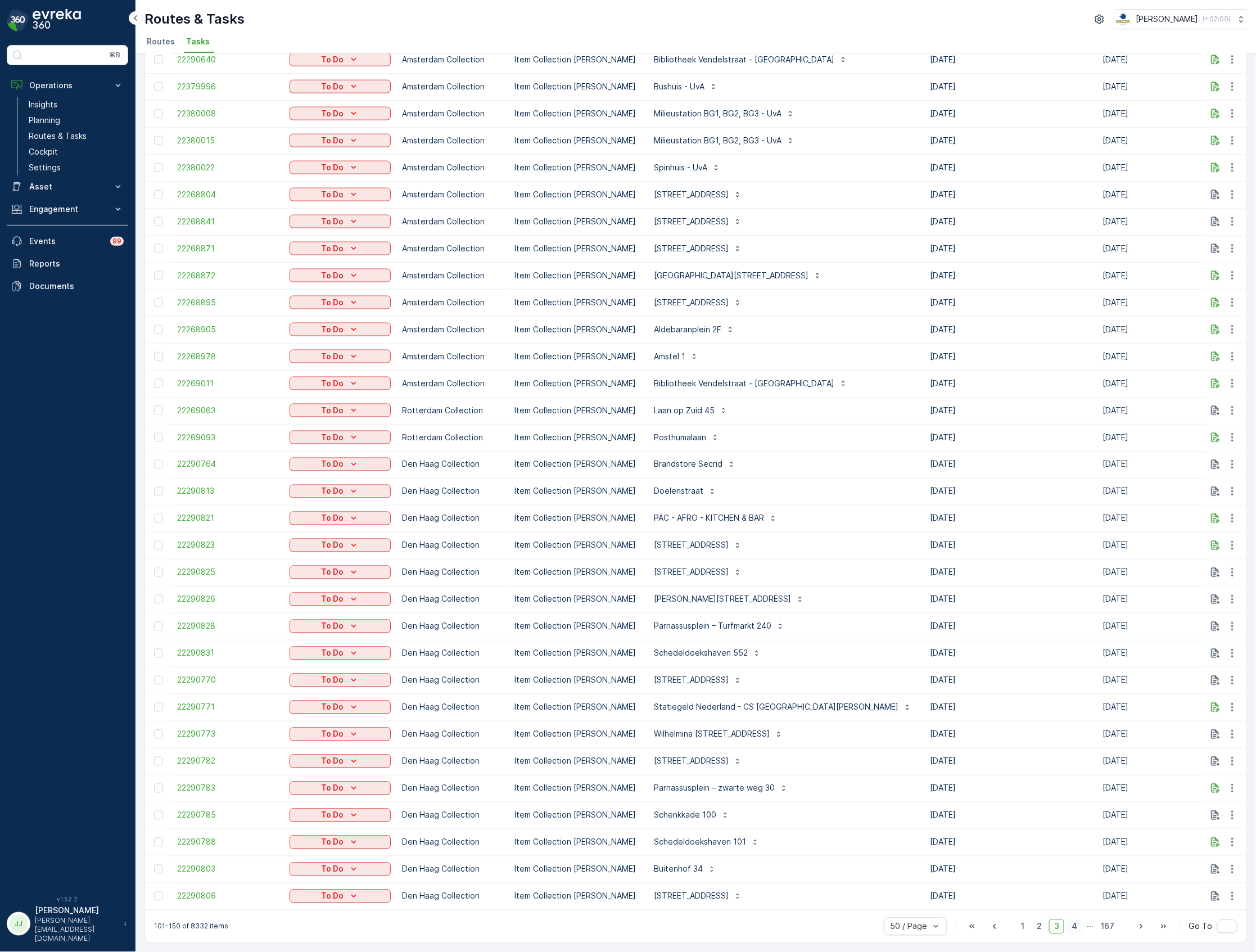
click at [1070, 926] on span "4" at bounding box center [1074, 926] width 15 height 15
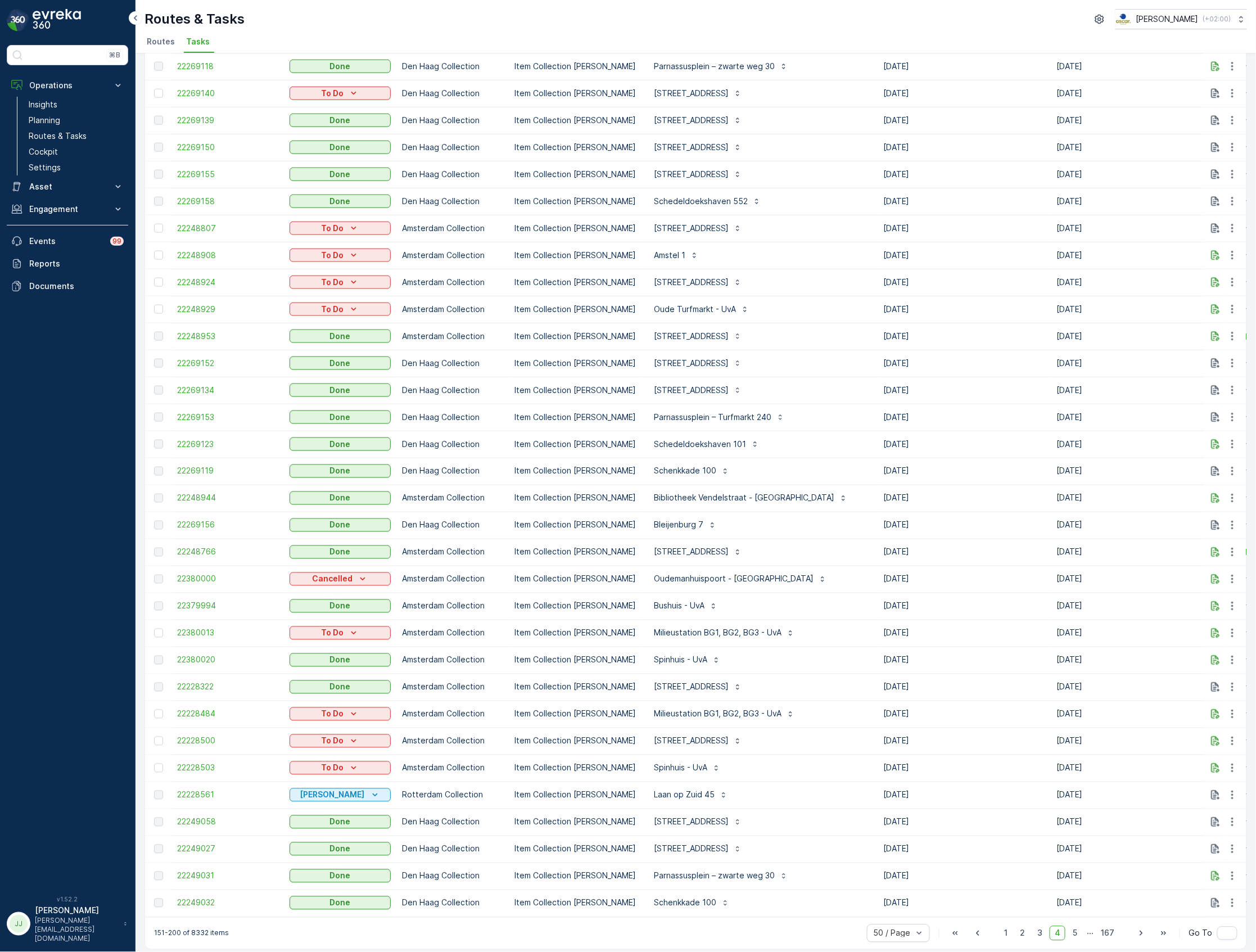
scroll to position [578, 0]
click at [1075, 925] on span "5" at bounding box center [1075, 932] width 15 height 15
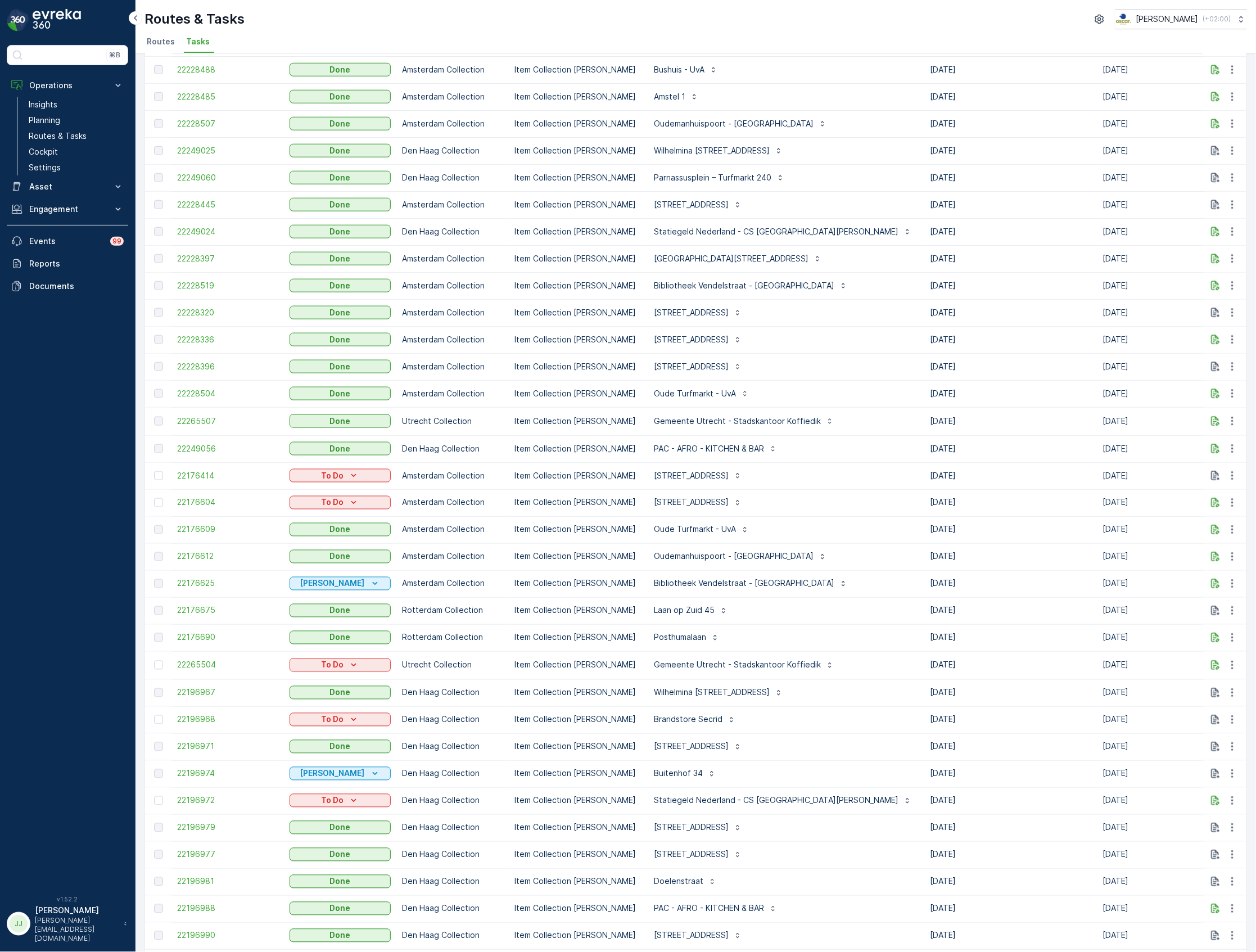
scroll to position [578, 0]
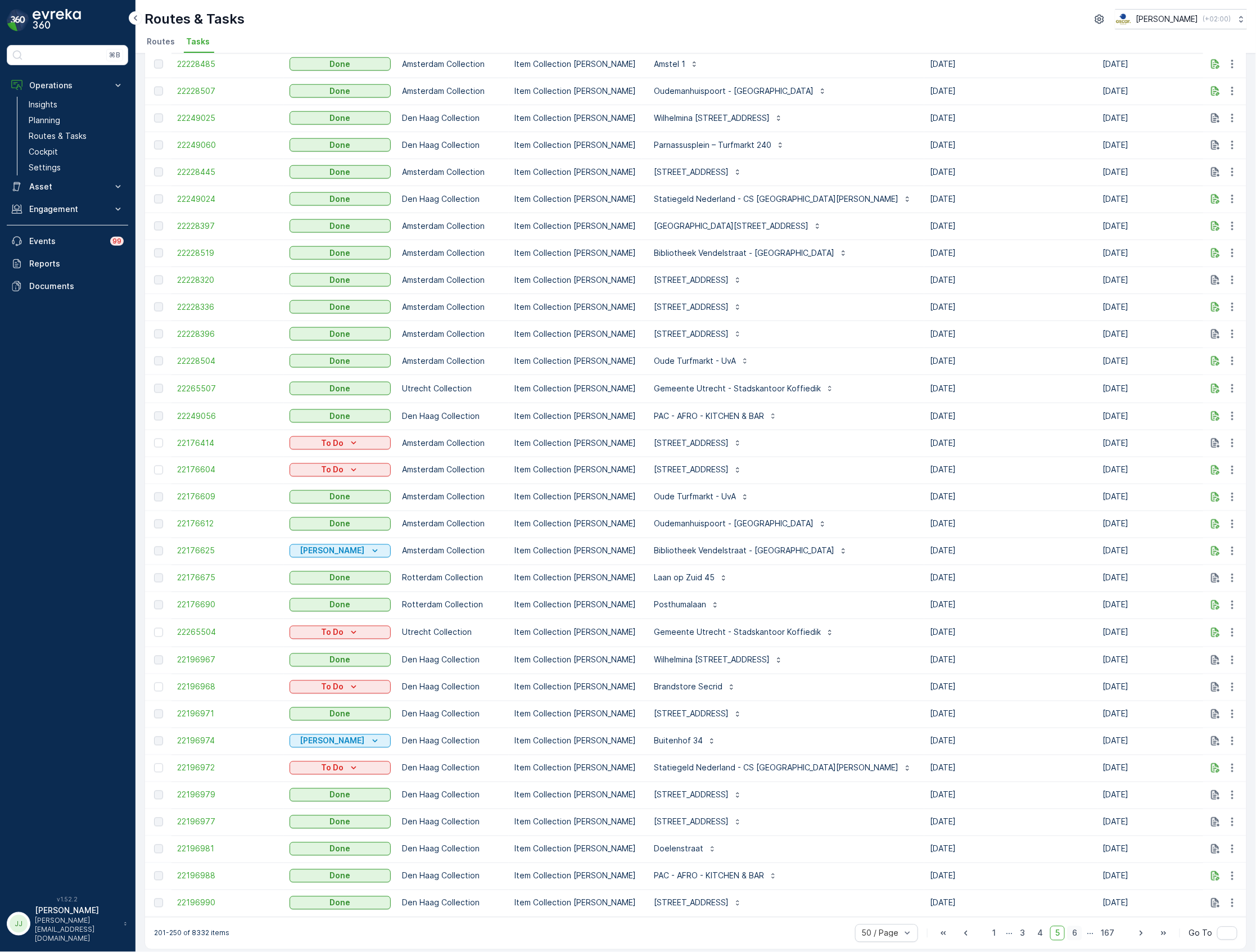
click at [1073, 927] on span "6" at bounding box center [1075, 933] width 15 height 15
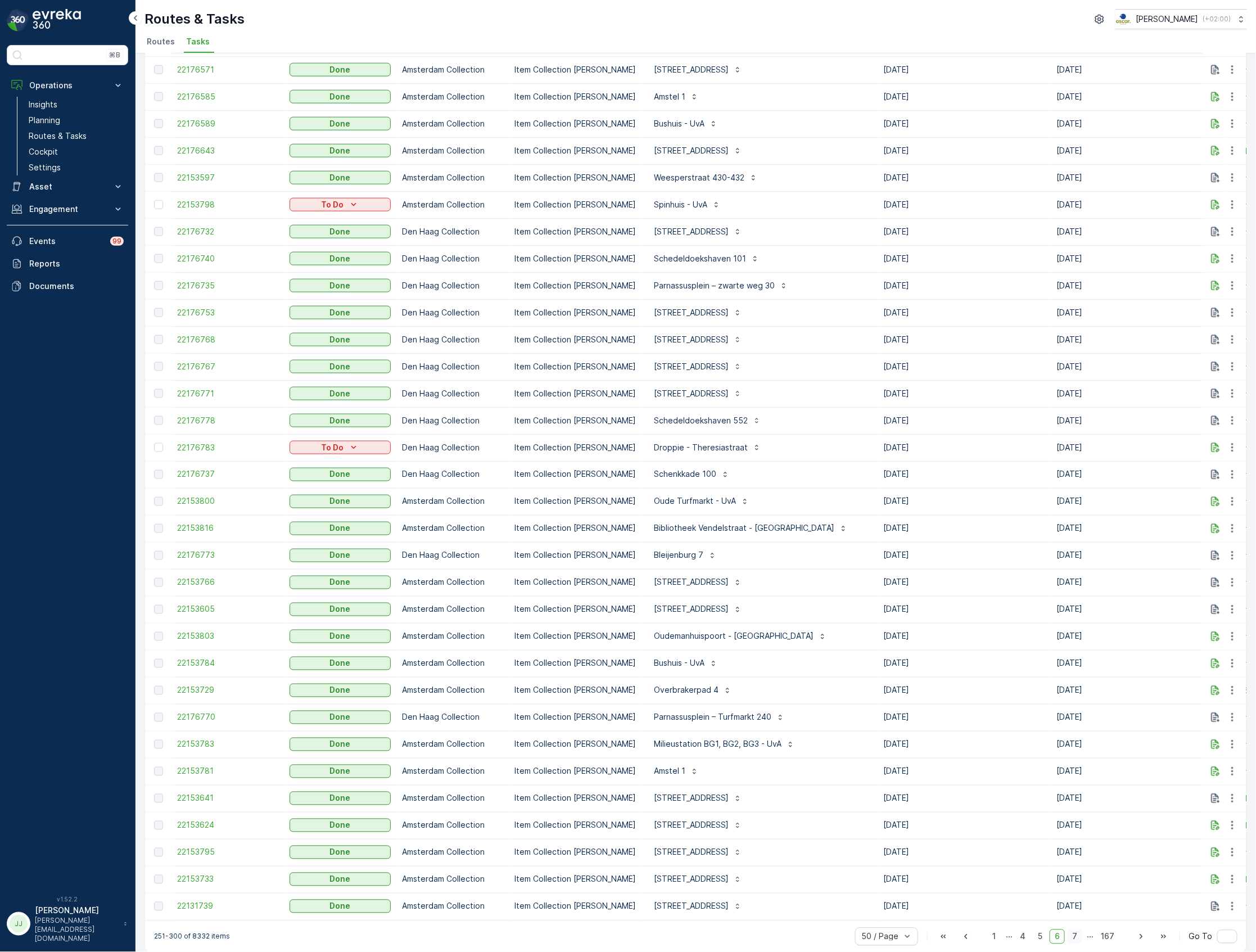
scroll to position [578, 0]
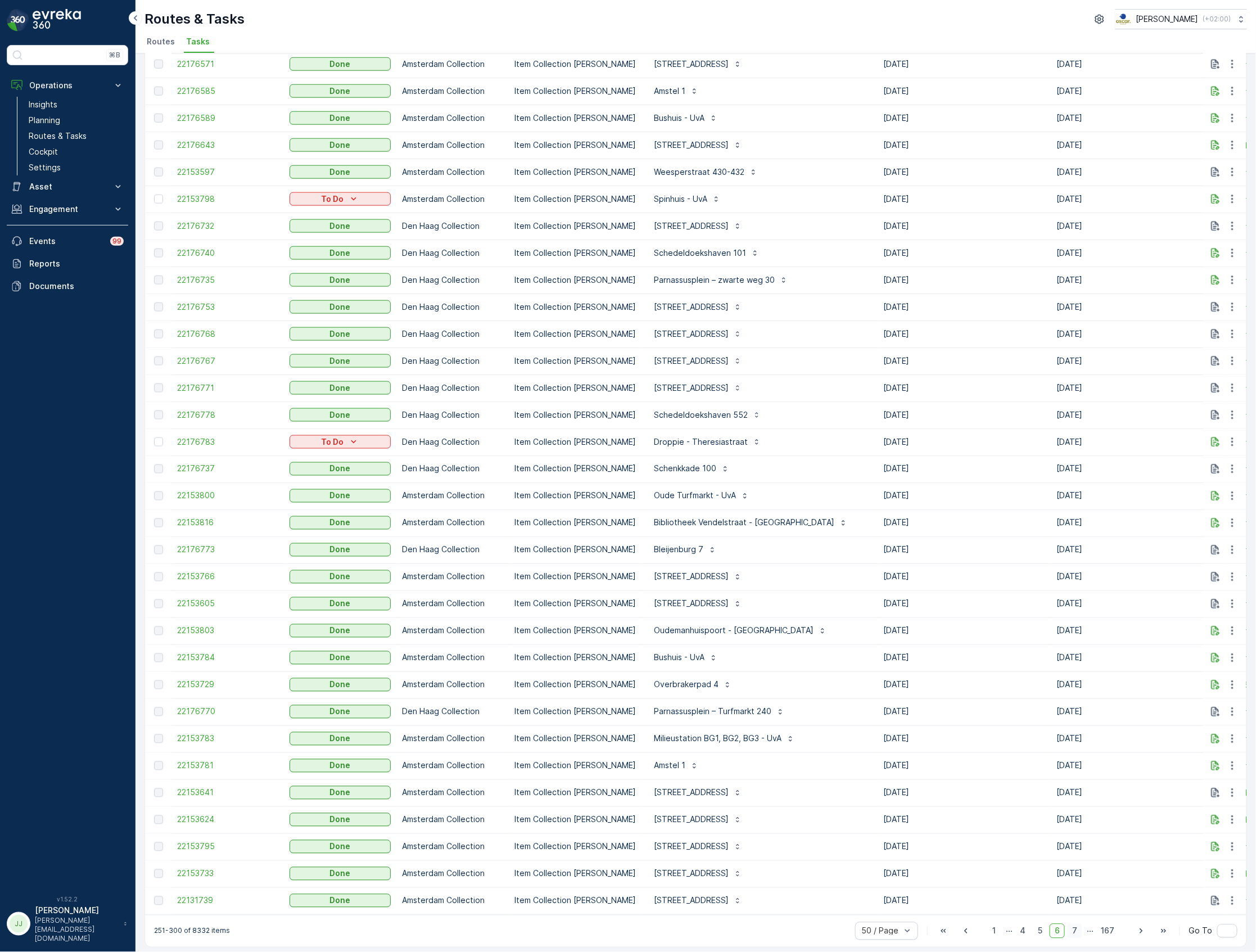
click at [1076, 923] on span "7" at bounding box center [1075, 930] width 15 height 15
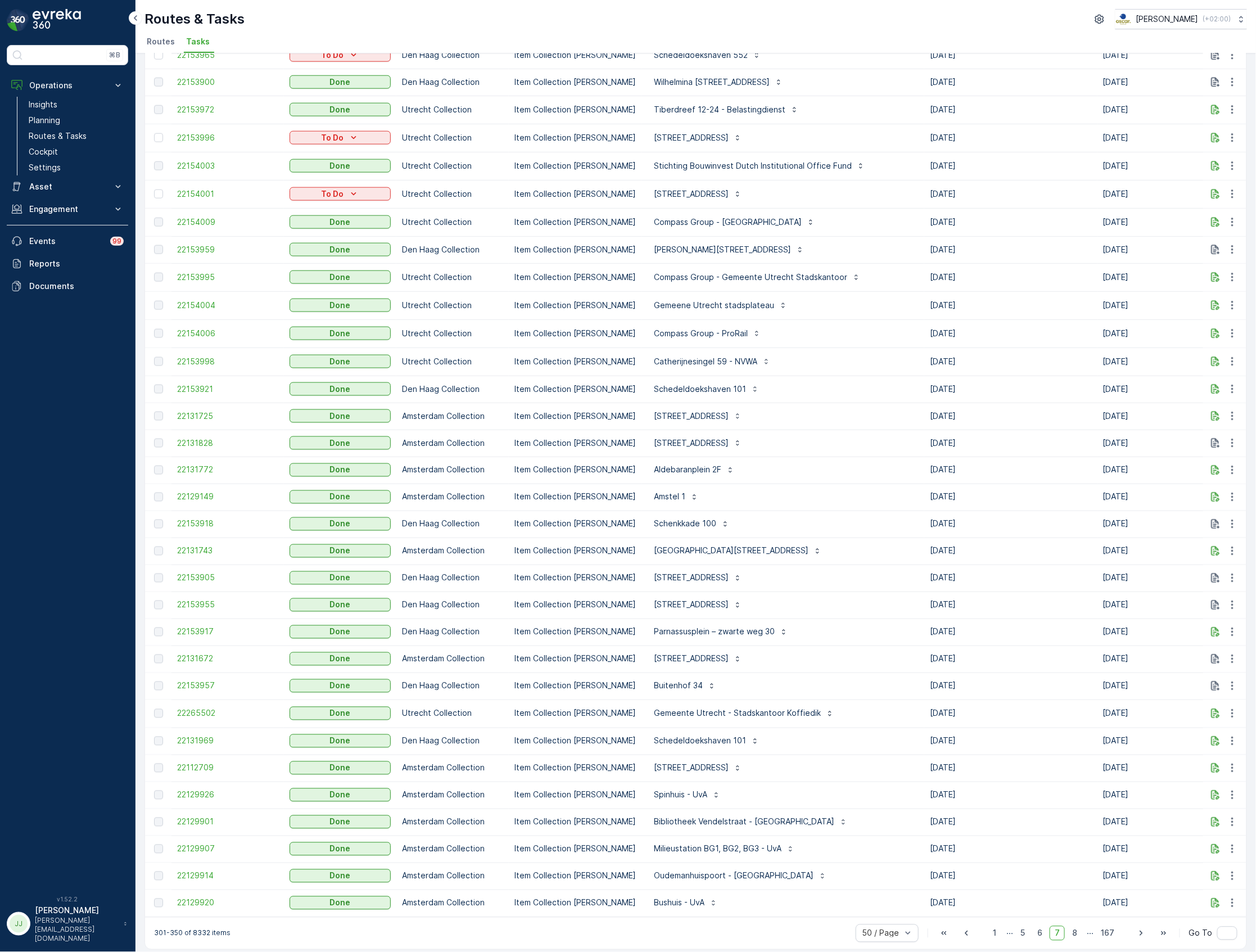
scroll to position [578, 0]
click at [1076, 925] on span "8" at bounding box center [1075, 932] width 15 height 15
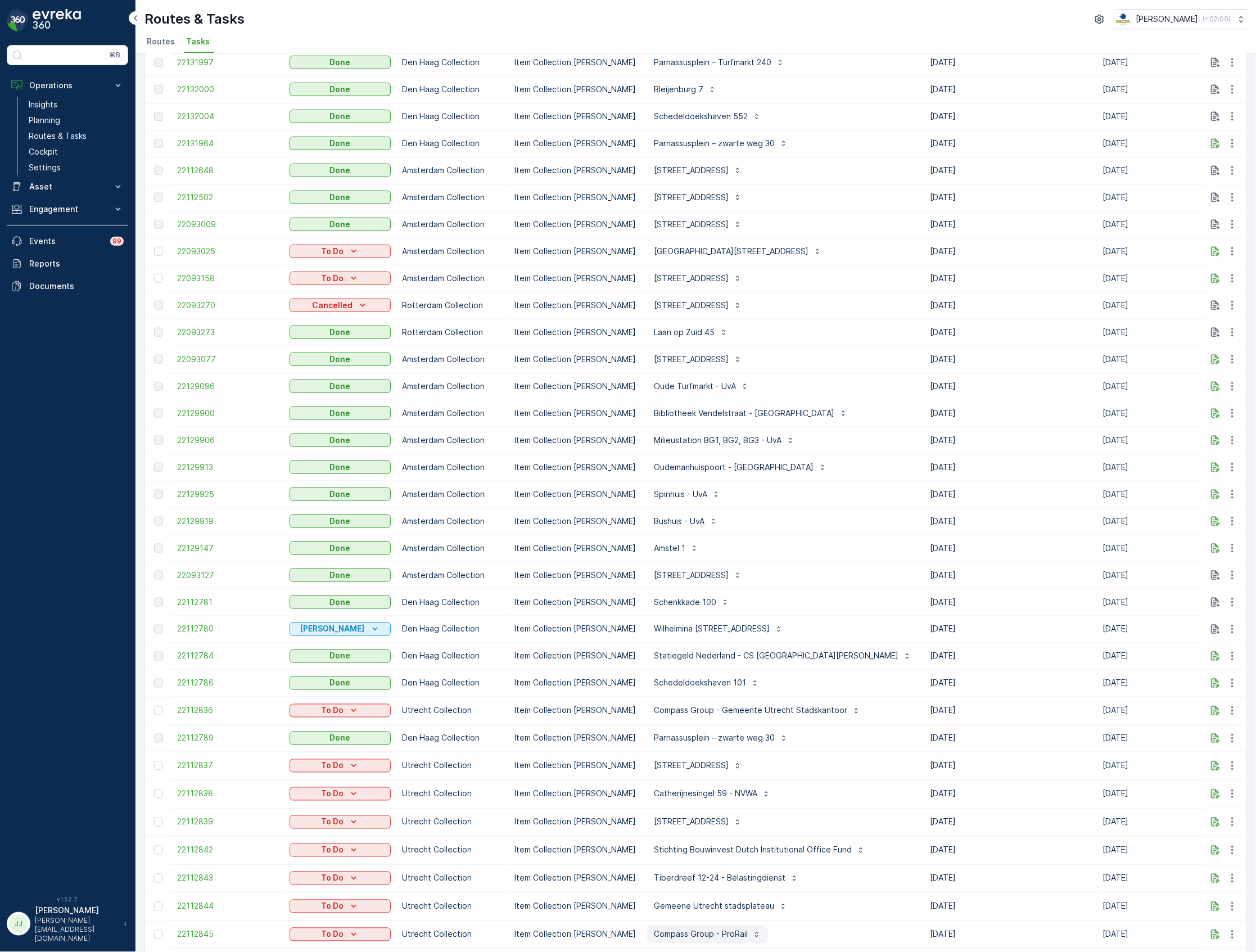
scroll to position [578, 0]
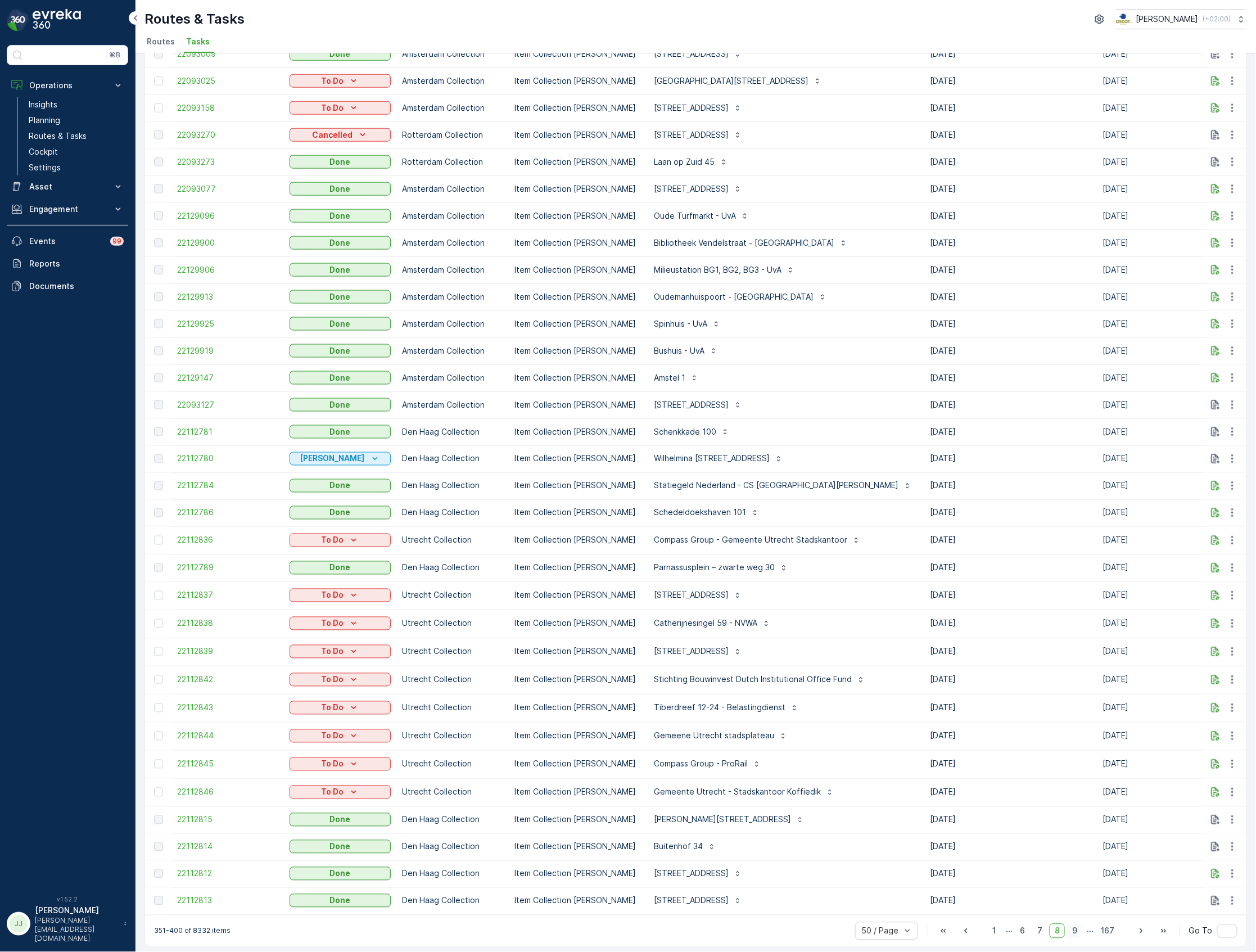
click at [1077, 930] on span "9" at bounding box center [1075, 930] width 15 height 15
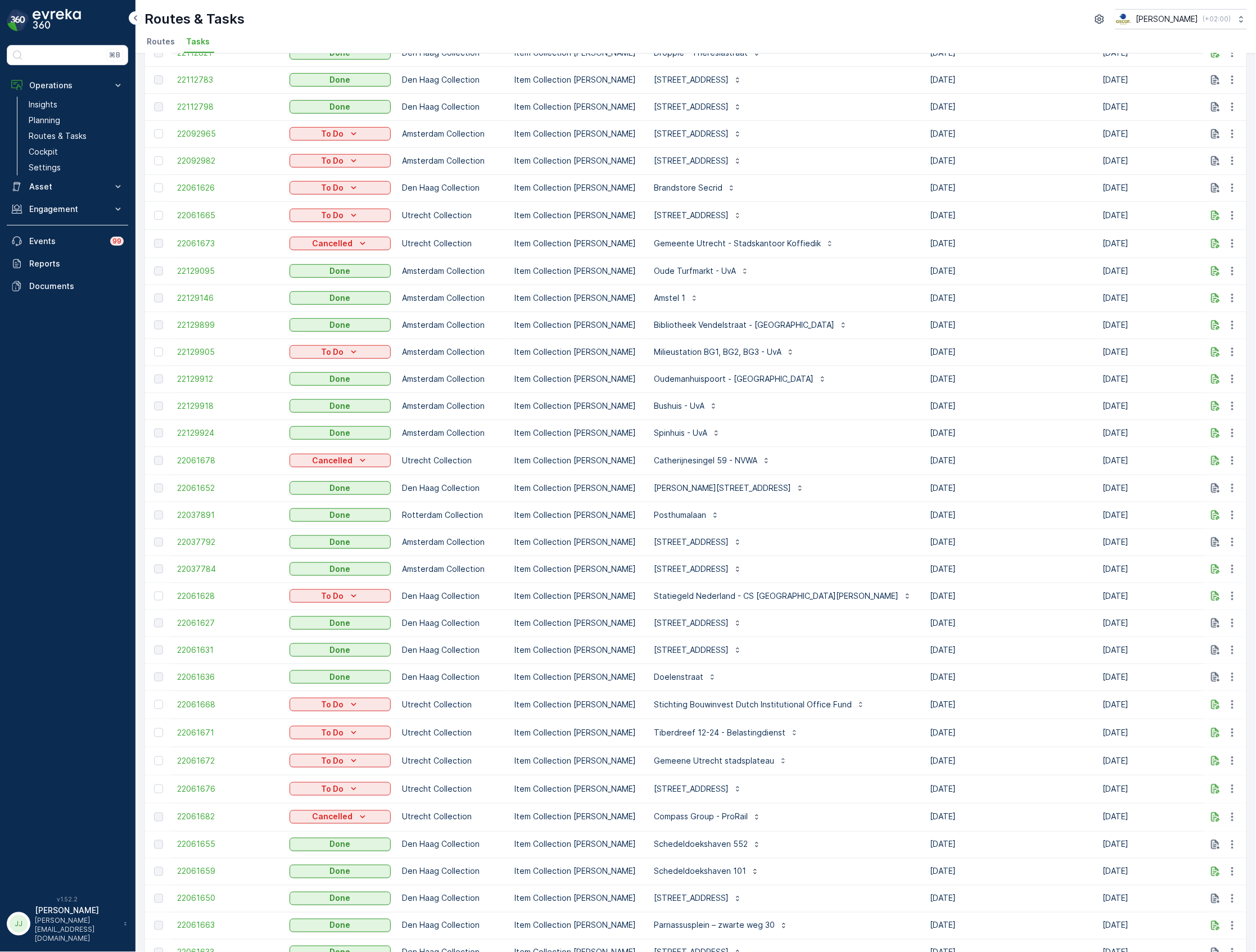
scroll to position [578, 0]
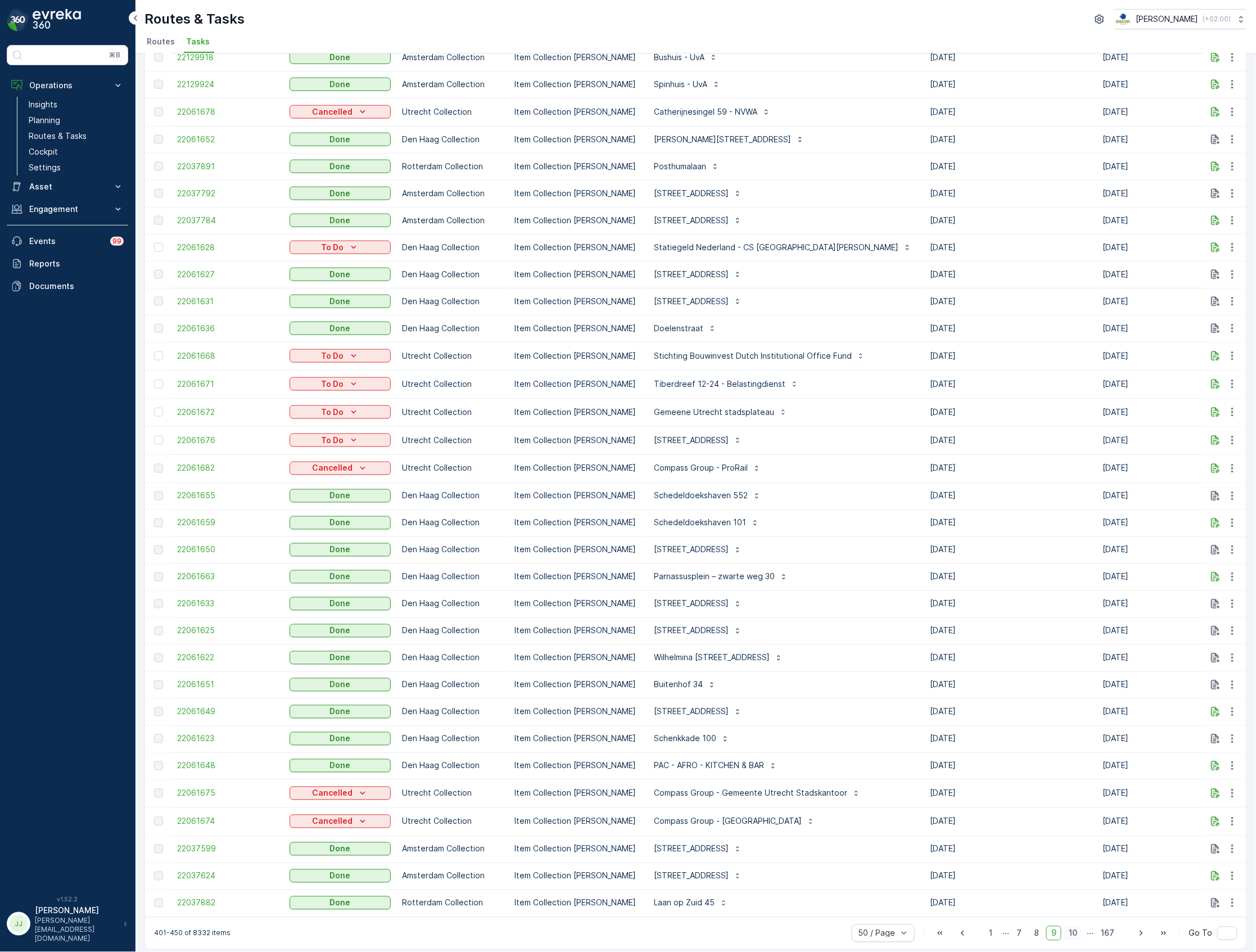
click at [1072, 929] on span "10" at bounding box center [1073, 933] width 19 height 15
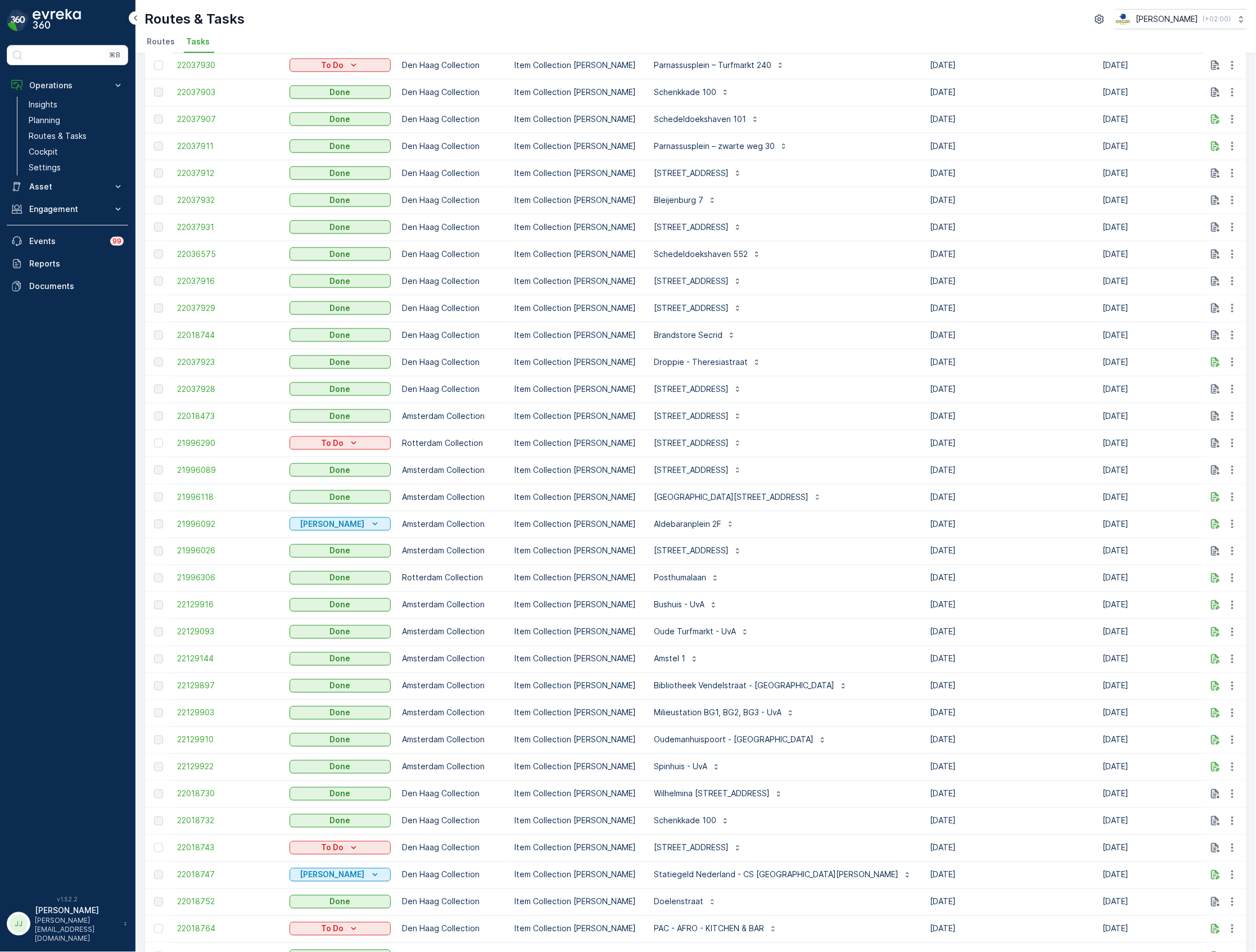
scroll to position [578, 0]
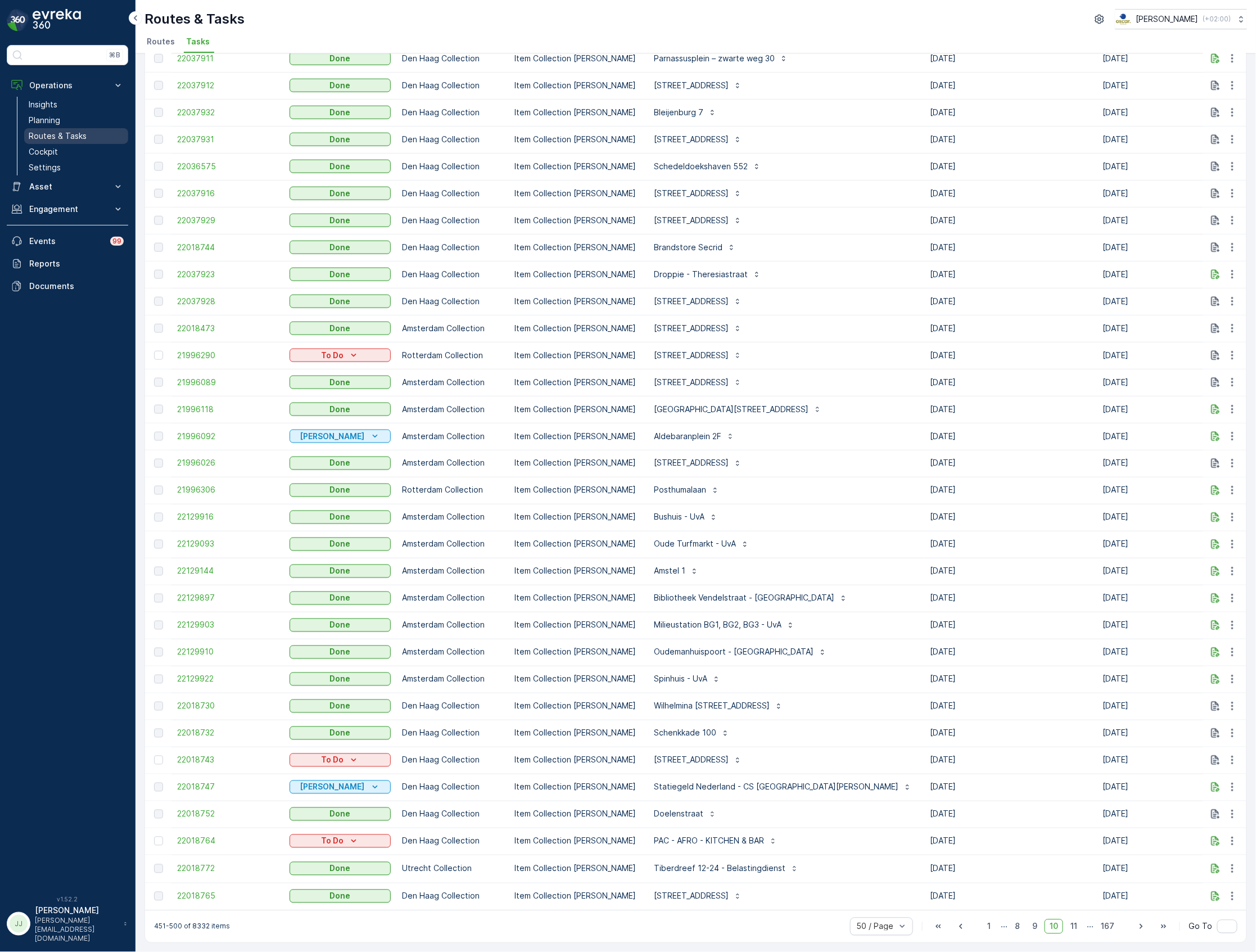
click at [101, 135] on link "Routes & Tasks" at bounding box center [76, 136] width 104 height 15
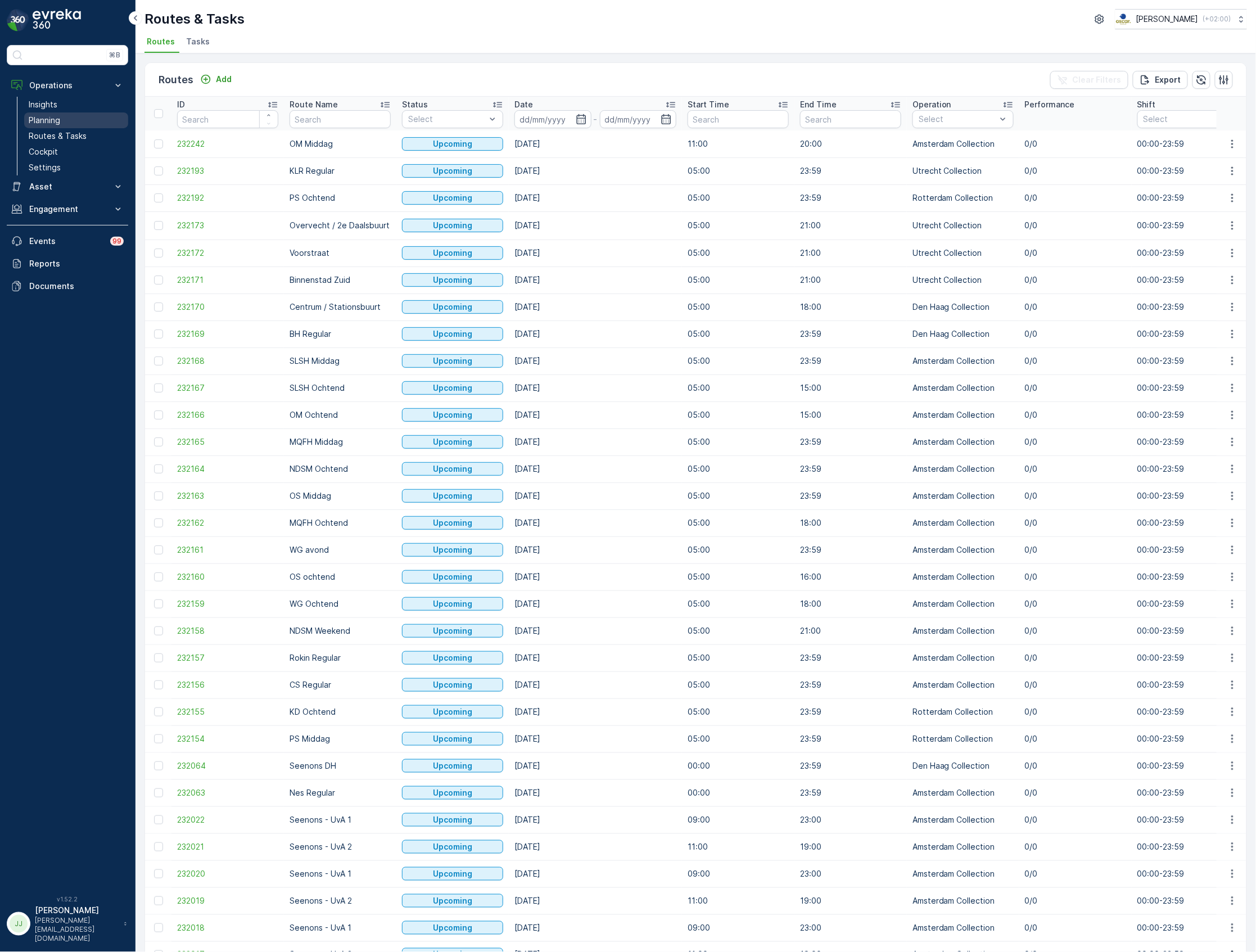
click at [67, 122] on link "Planning" at bounding box center [76, 120] width 104 height 15
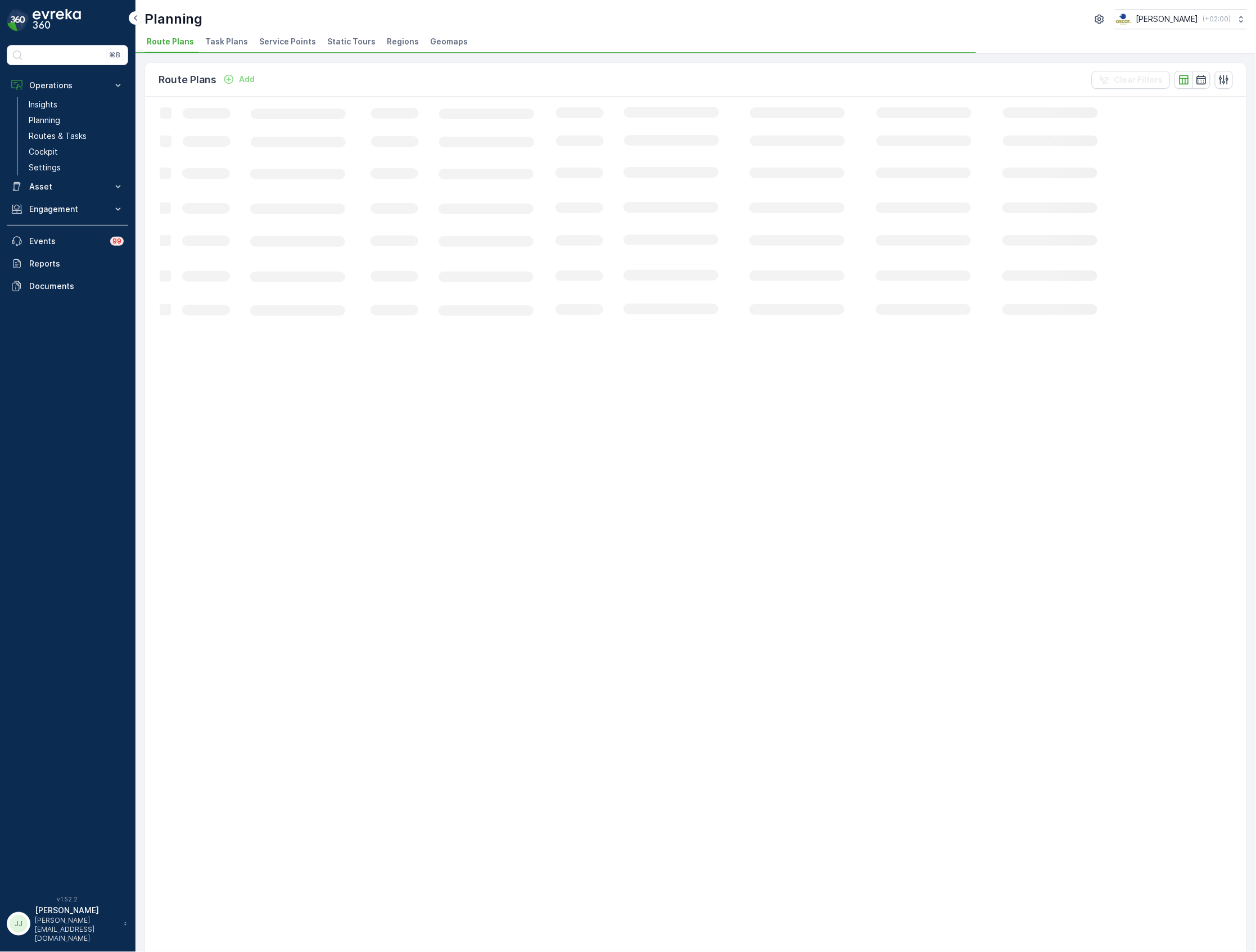
click at [226, 34] on li "Task Plans" at bounding box center [227, 43] width 49 height 19
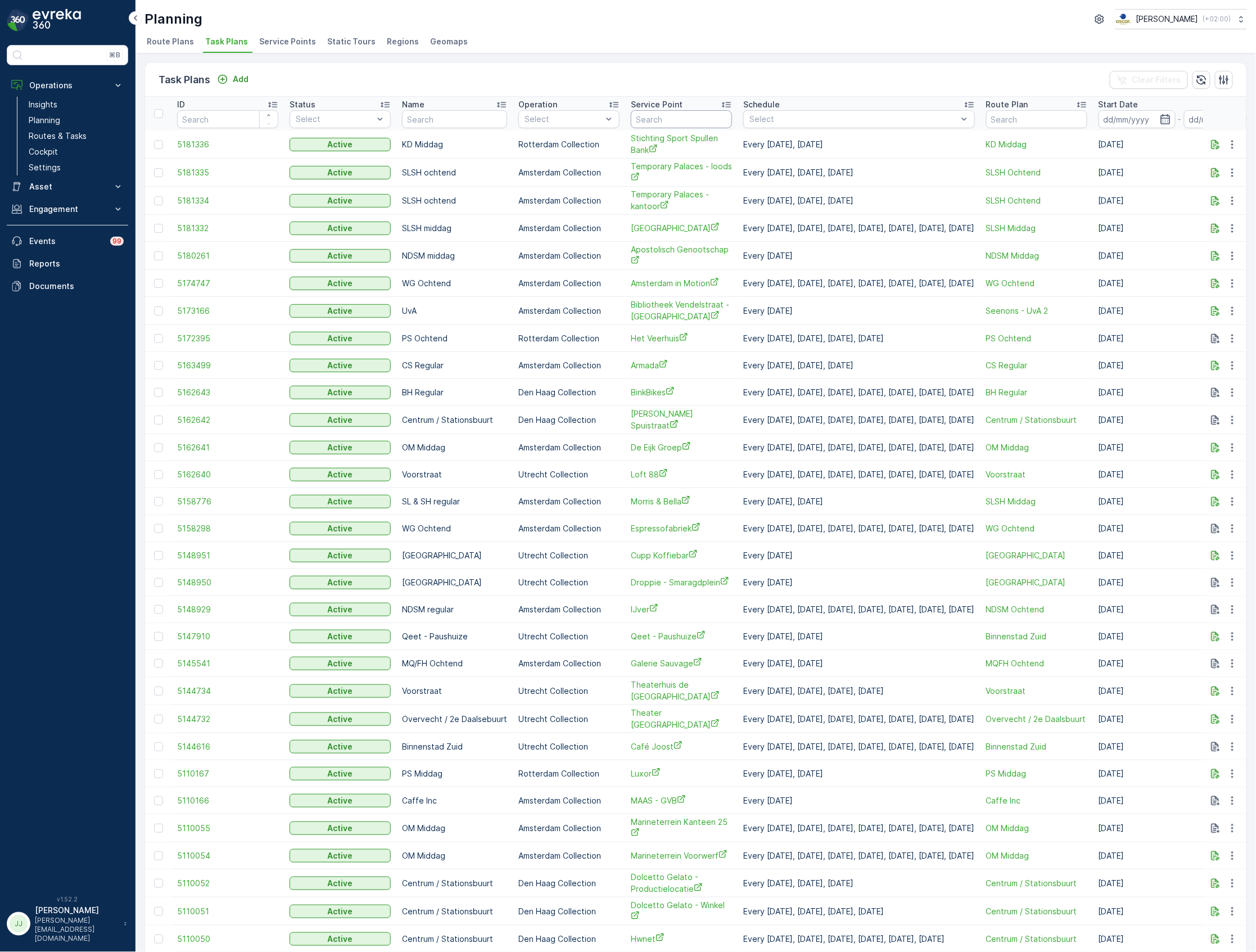
click at [652, 121] on input "text" at bounding box center [681, 118] width 101 height 18
type input "wil"
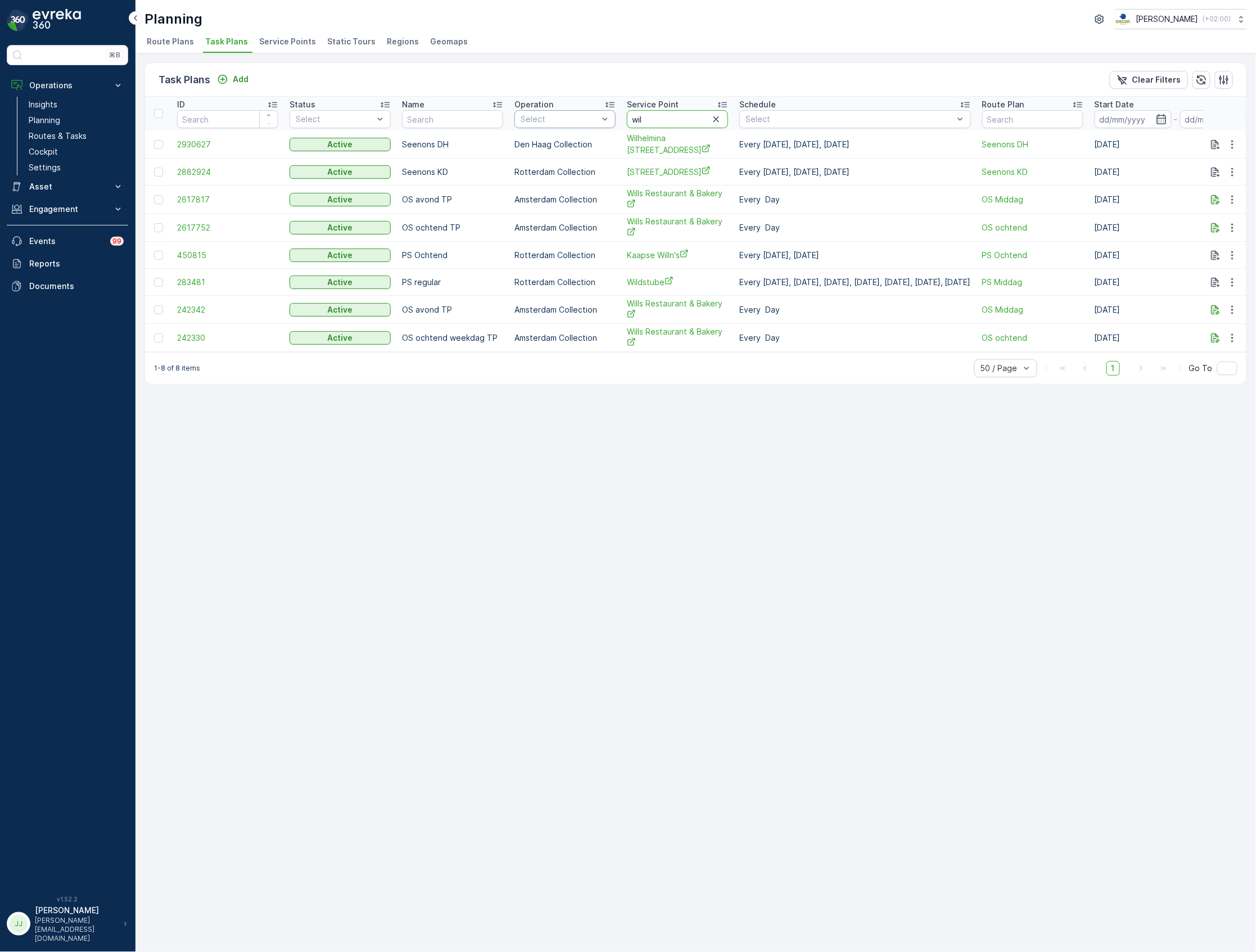
drag, startPoint x: 657, startPoint y: 112, endPoint x: 594, endPoint y: 116, distance: 63.1
click at [594, 116] on tr "ID Status Select Name Operation Select Service Point wil Schedule Select Route …" at bounding box center [812, 114] width 1334 height 34
type input "nvwwa"
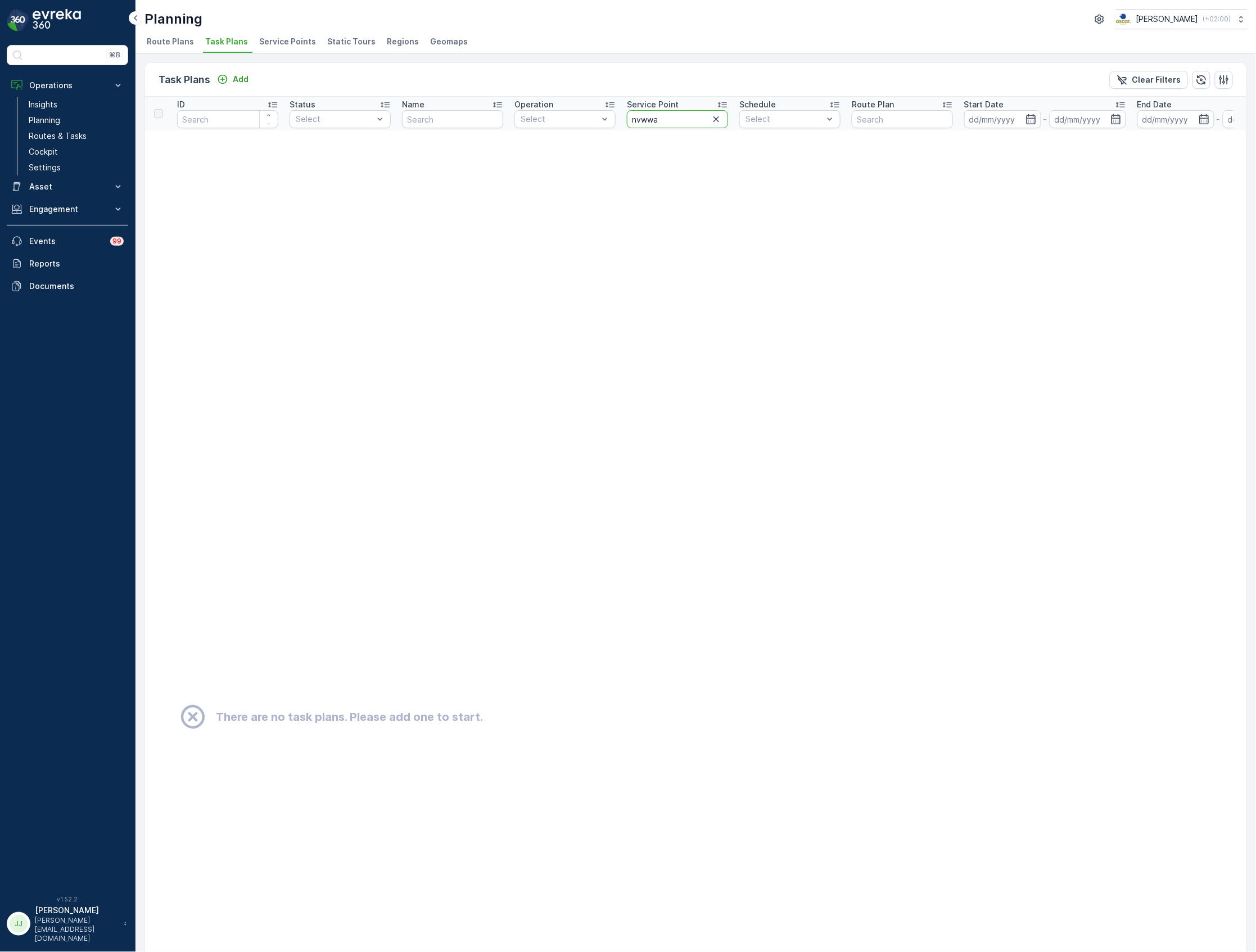
click at [664, 117] on input "nvwwa" at bounding box center [677, 118] width 101 height 18
type input "nvwa"
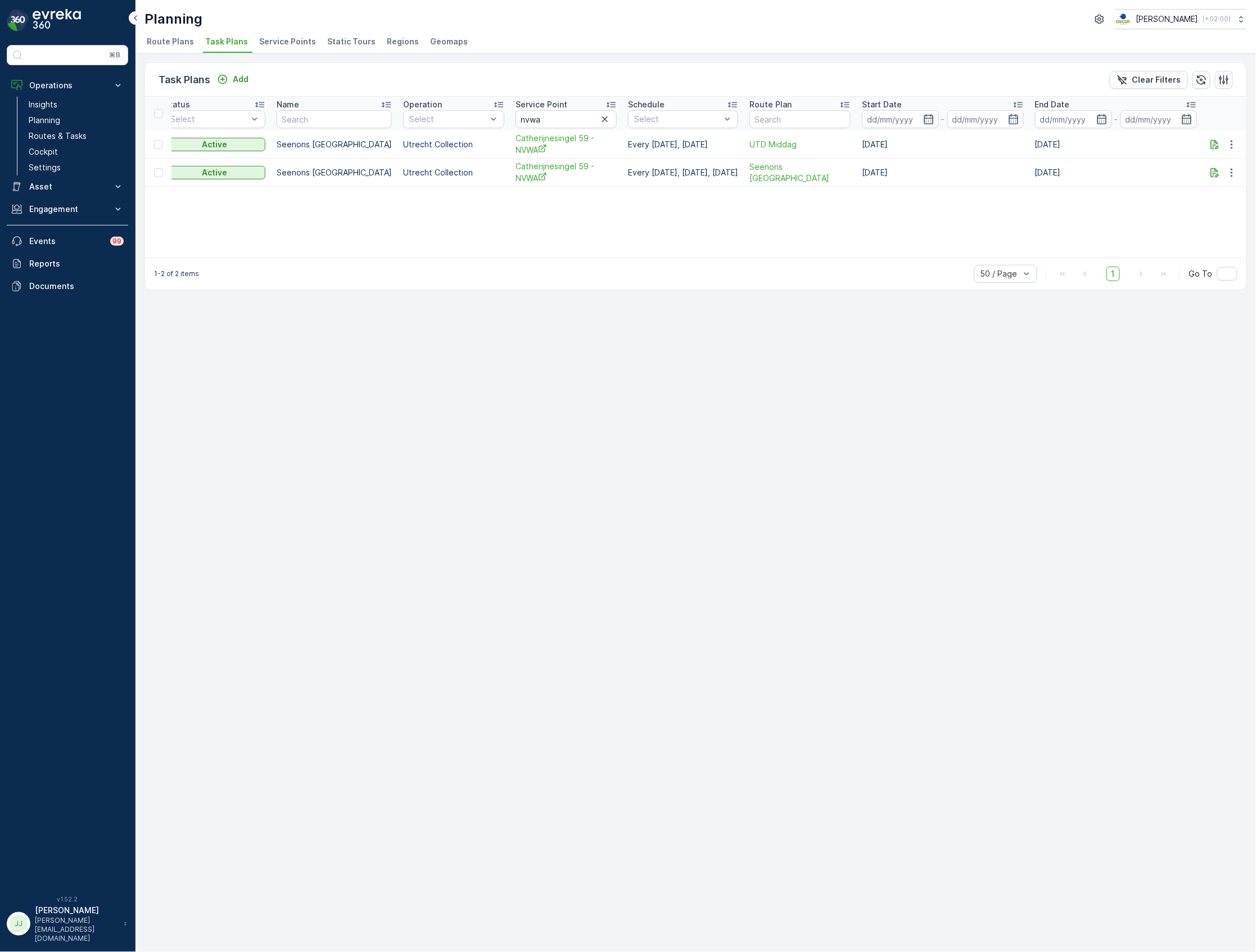
scroll to position [0, 128]
click at [1230, 174] on icon "button" at bounding box center [1232, 172] width 12 height 12
click at [1220, 203] on span "Edit Task Plan" at bounding box center [1213, 206] width 53 height 12
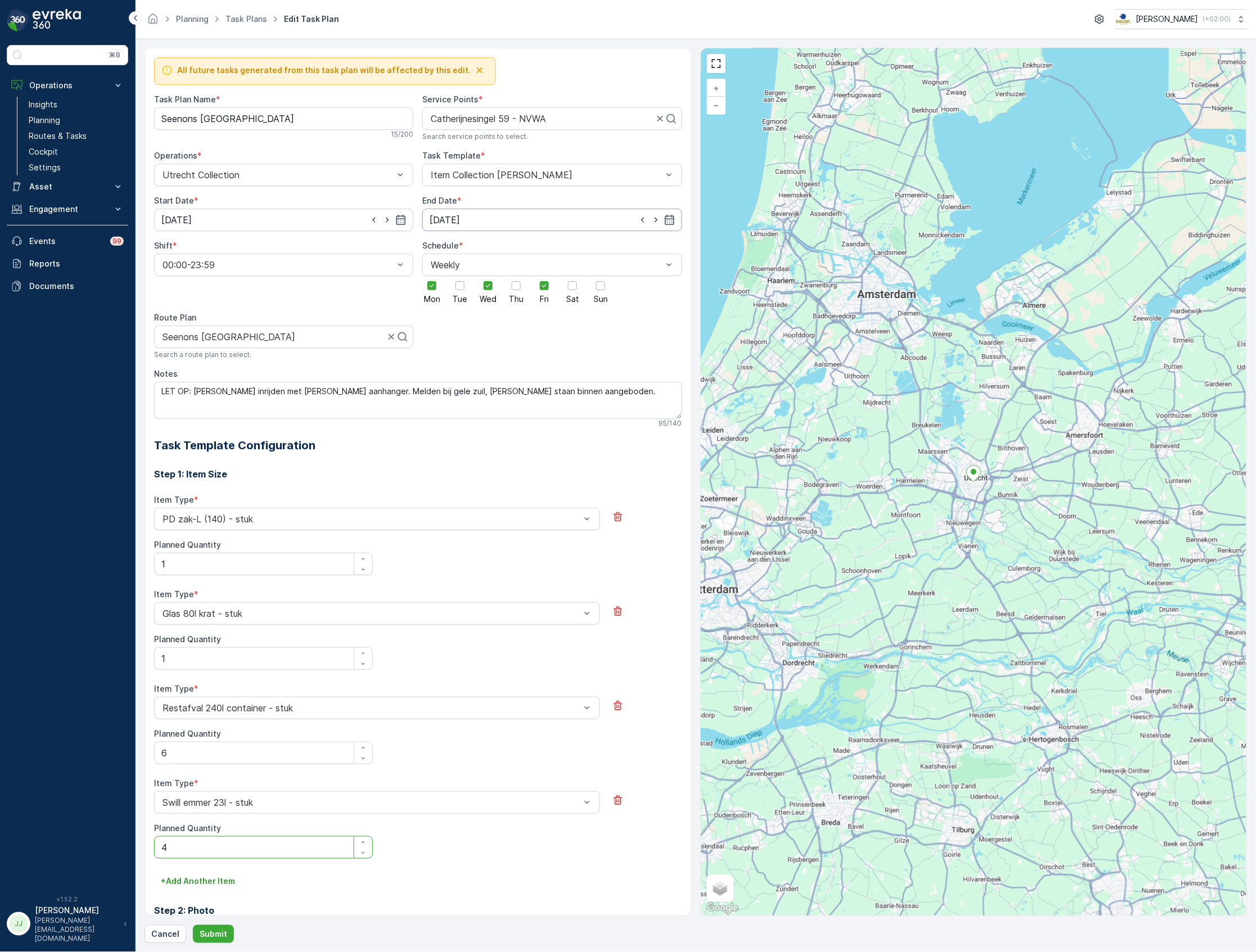
click at [541, 219] on input "[DATE]" at bounding box center [551, 220] width 259 height 22
click at [543, 248] on p "[DATE]" at bounding box center [539, 248] width 26 height 12
click at [476, 334] on div "14" at bounding box center [480, 337] width 18 height 18
type input "[DATE]"
click at [213, 936] on p "Submit" at bounding box center [213, 933] width 28 height 12
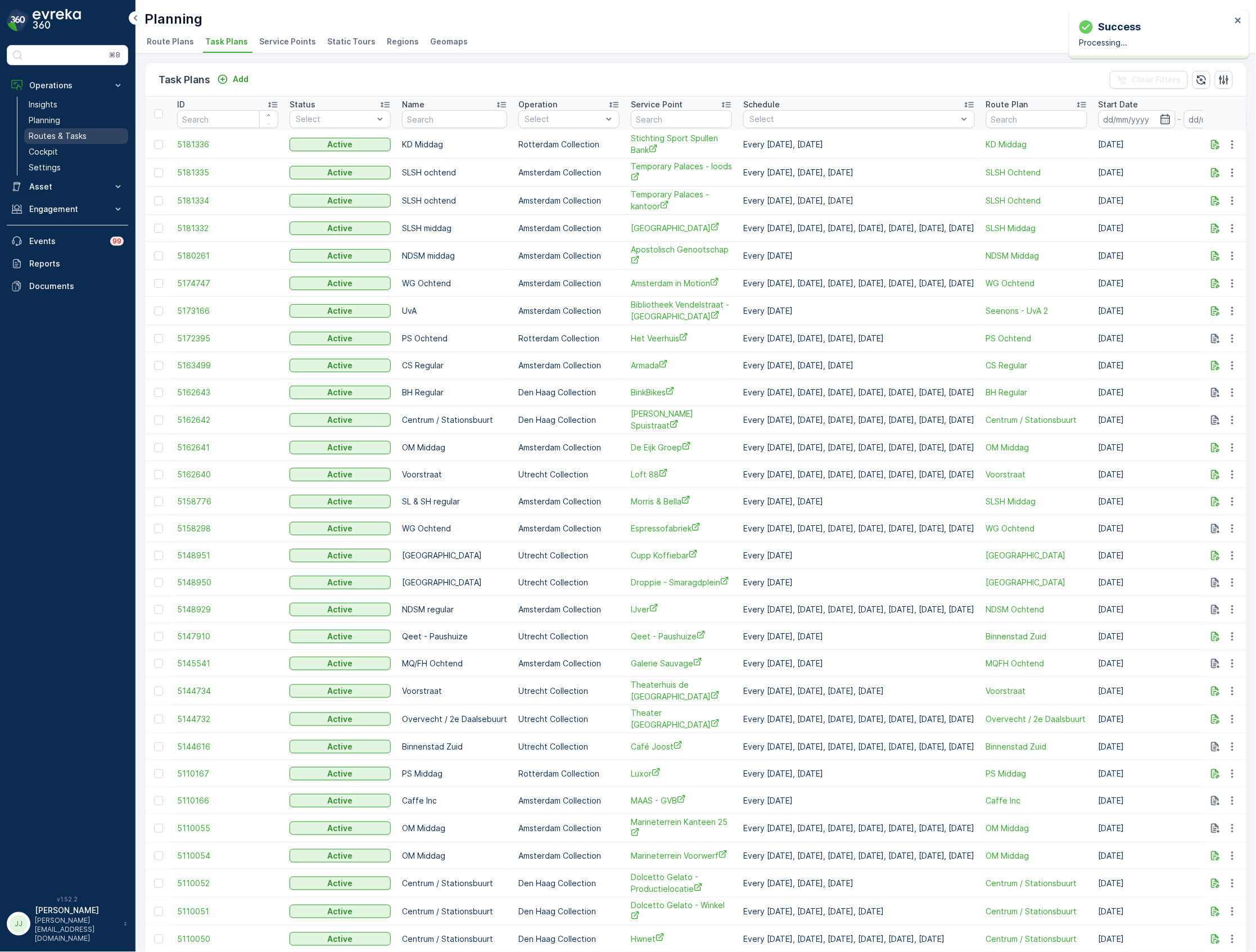
click at [87, 133] on link "Routes & Tasks" at bounding box center [76, 136] width 104 height 15
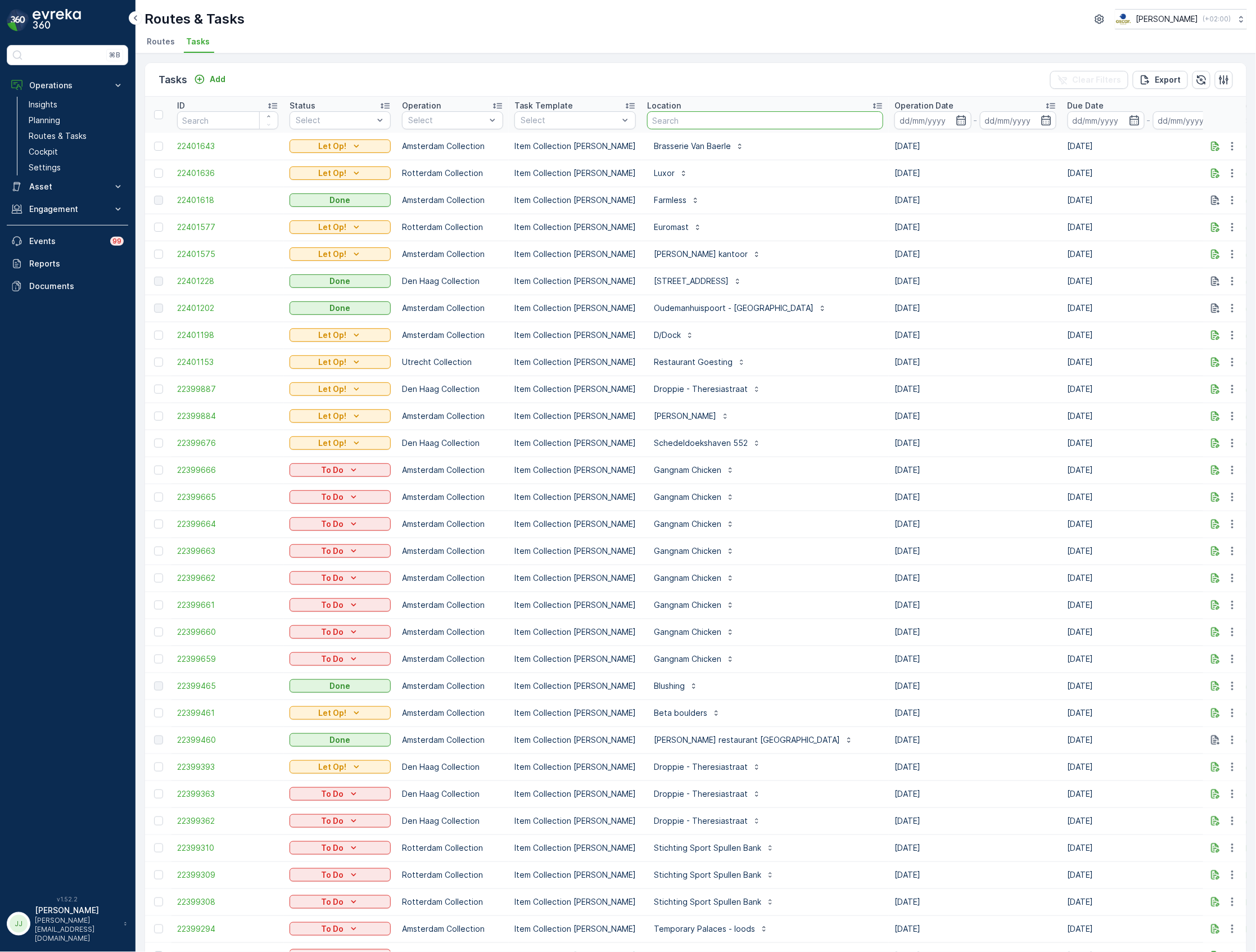
click at [669, 122] on input "text" at bounding box center [765, 120] width 236 height 18
type input "nvwa"
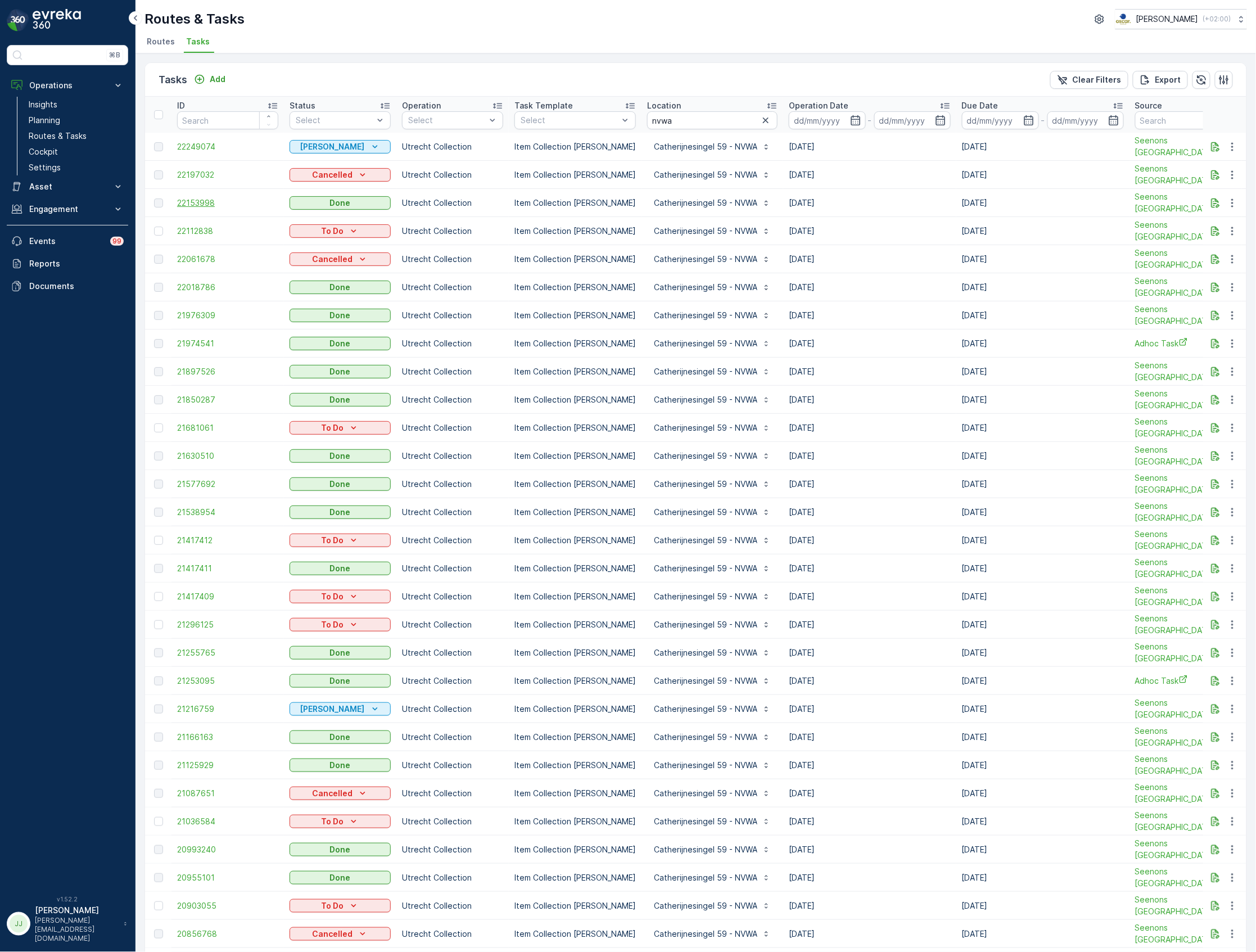
click at [196, 203] on span "22153998" at bounding box center [227, 203] width 101 height 12
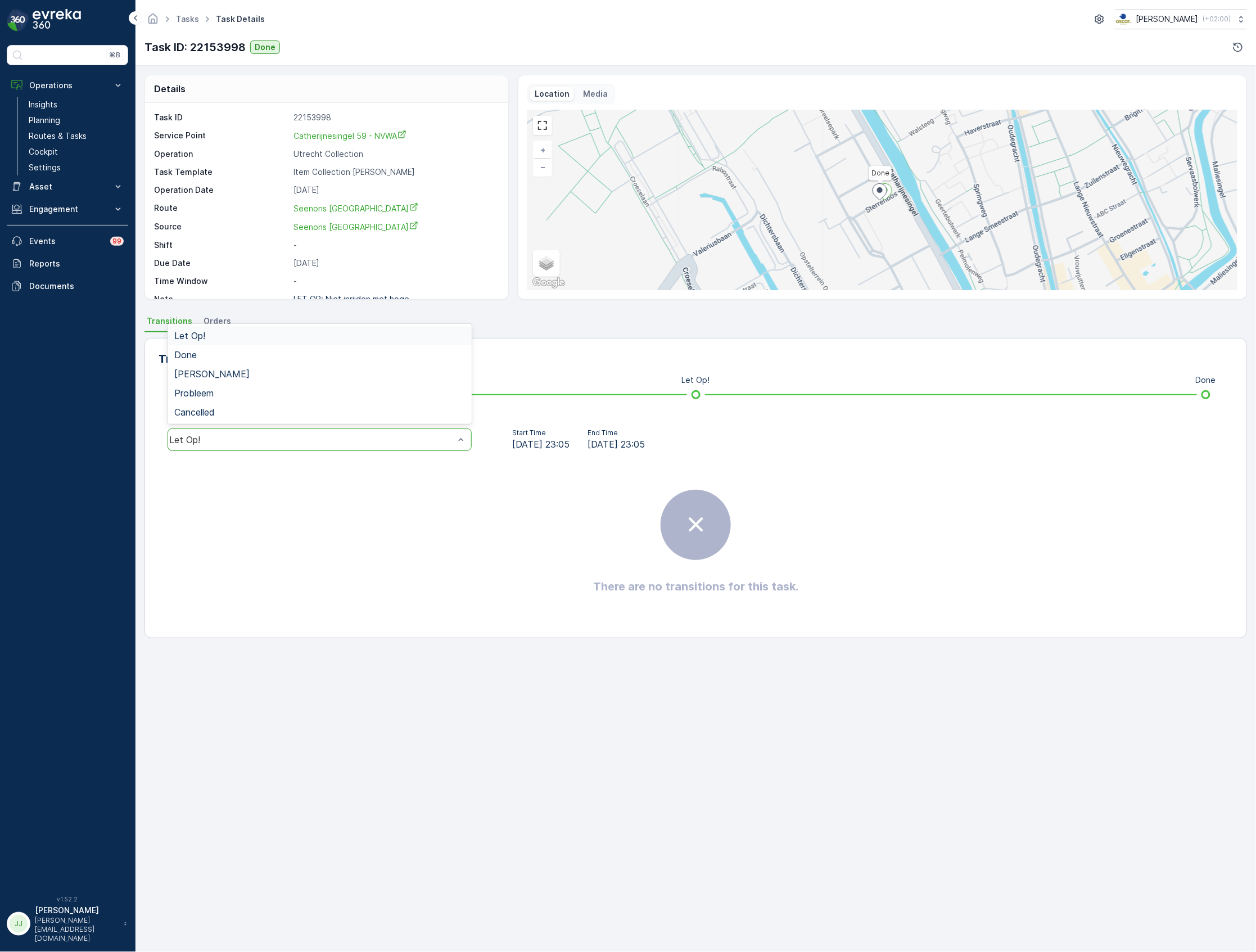
click at [405, 432] on div "Let Op!" at bounding box center [319, 439] width 304 height 22
click at [232, 353] on div "Done" at bounding box center [319, 354] width 291 height 10
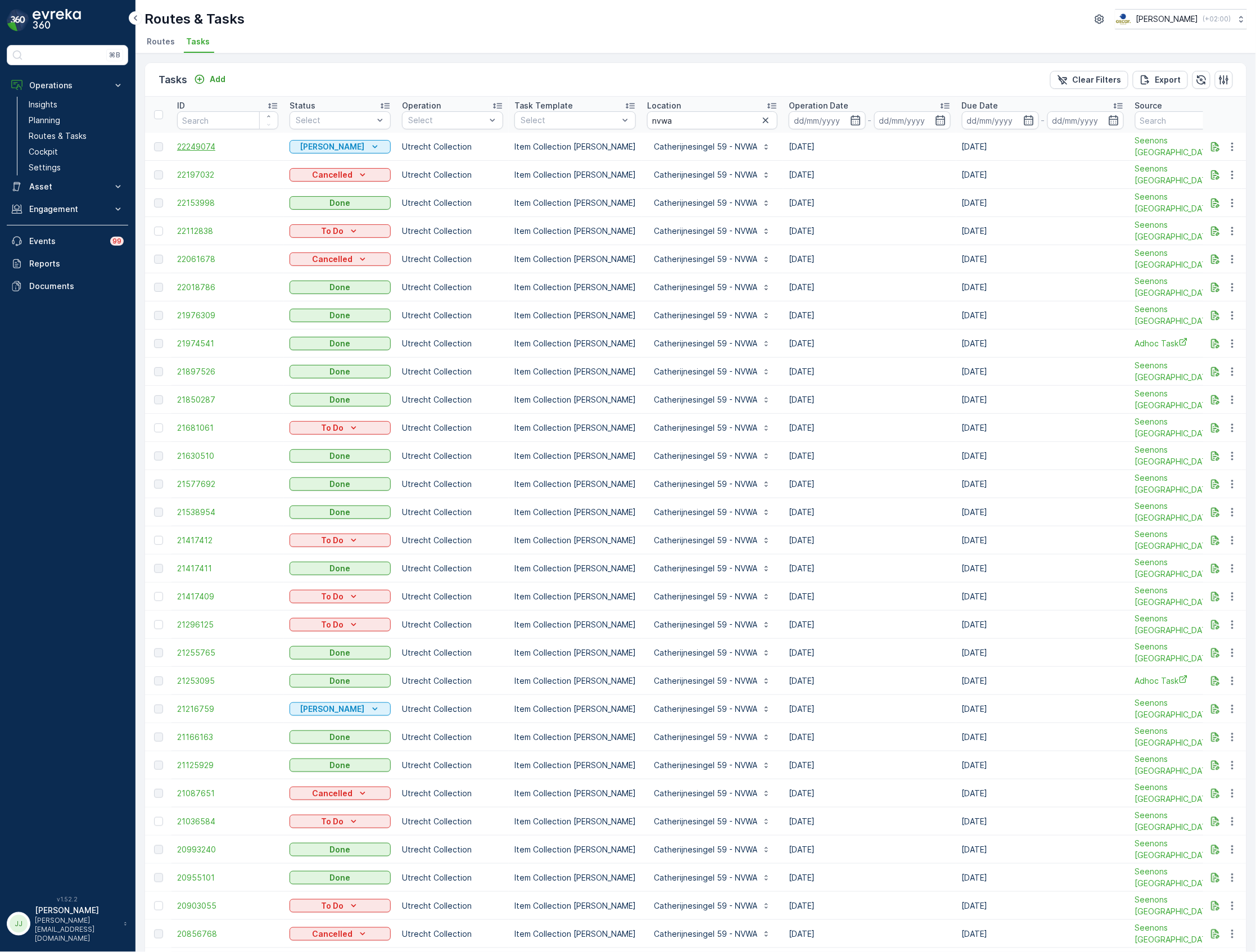
click at [215, 144] on span "22249074" at bounding box center [227, 146] width 101 height 12
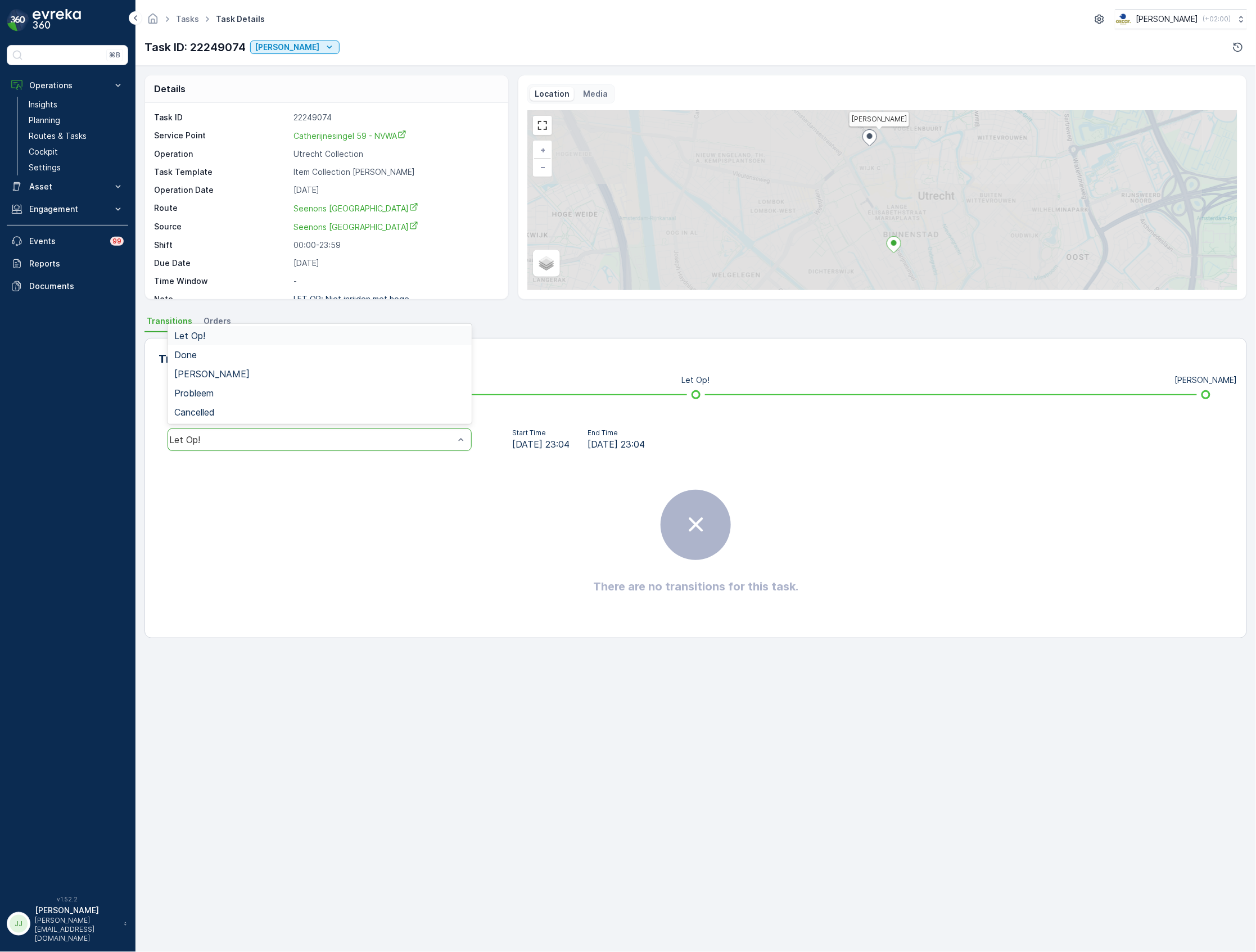
drag, startPoint x: 268, startPoint y: 440, endPoint x: 258, endPoint y: 428, distance: 15.6
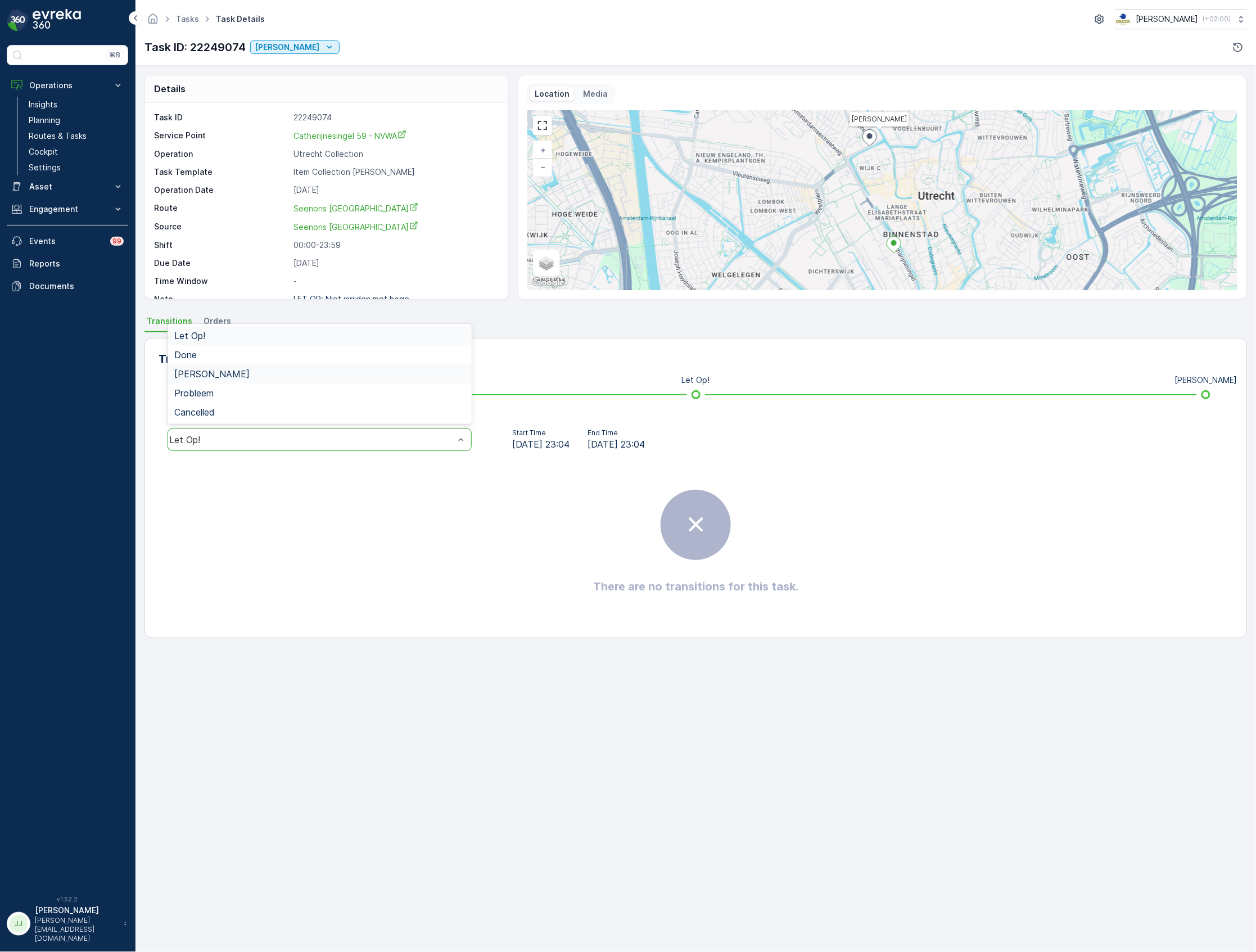
click at [233, 376] on div "[PERSON_NAME]" at bounding box center [319, 374] width 291 height 10
